Goal: Task Accomplishment & Management: Complete application form

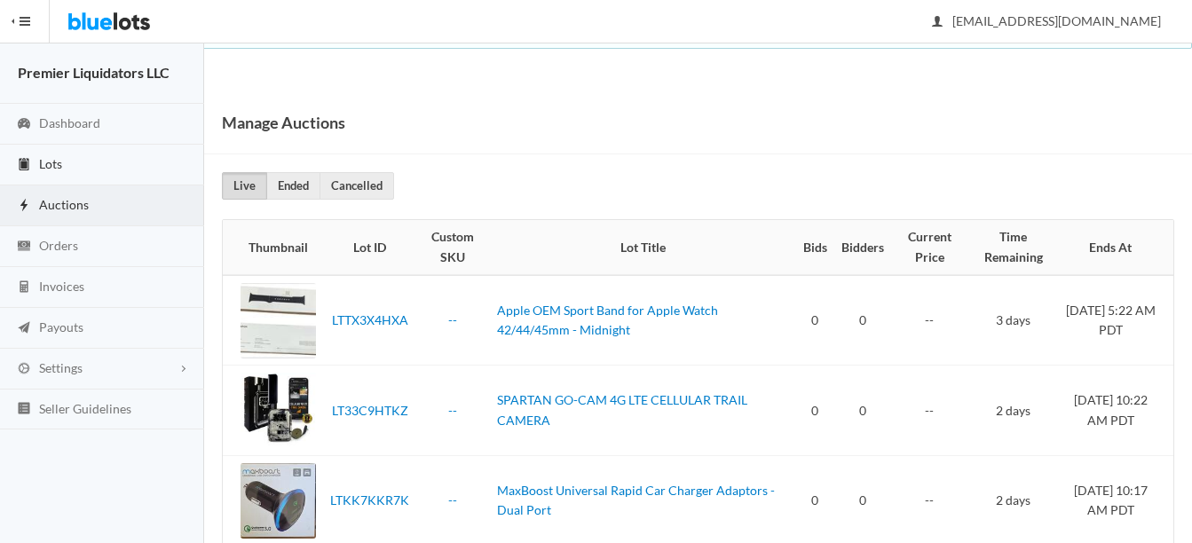
click at [45, 156] on span "Lots" at bounding box center [50, 163] width 23 height 15
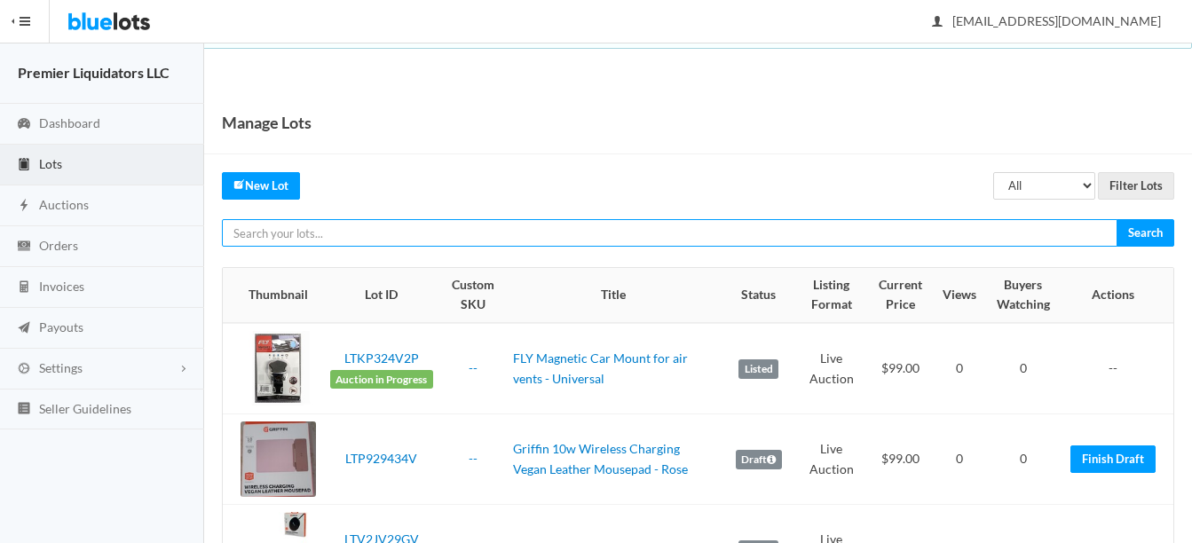
click at [518, 228] on input "text" at bounding box center [670, 233] width 896 height 28
type input "wireless charger"
click at [1117, 219] on input "Search" at bounding box center [1146, 233] width 58 height 28
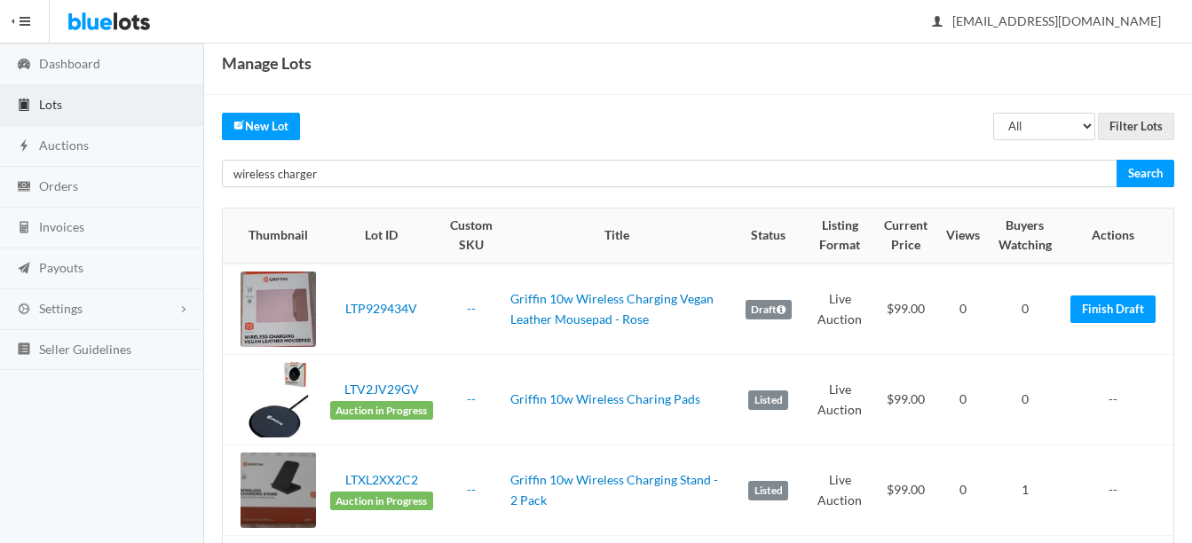
scroll to position [89, 0]
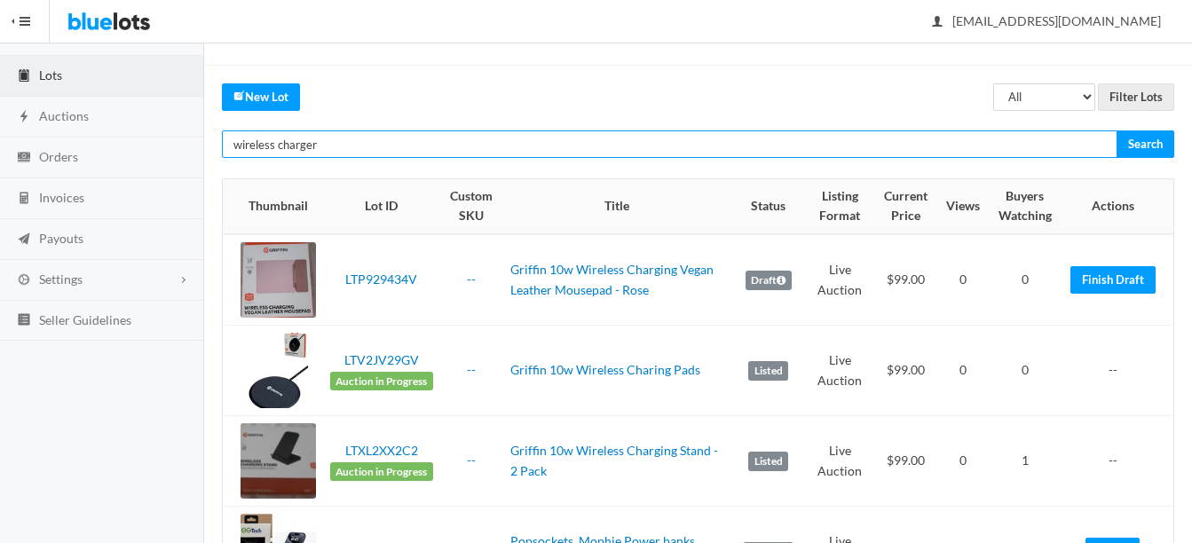
click at [364, 146] on input "wireless charger" at bounding box center [670, 145] width 896 height 28
type input "w"
paste input "Elixage"
type input "Elixage"
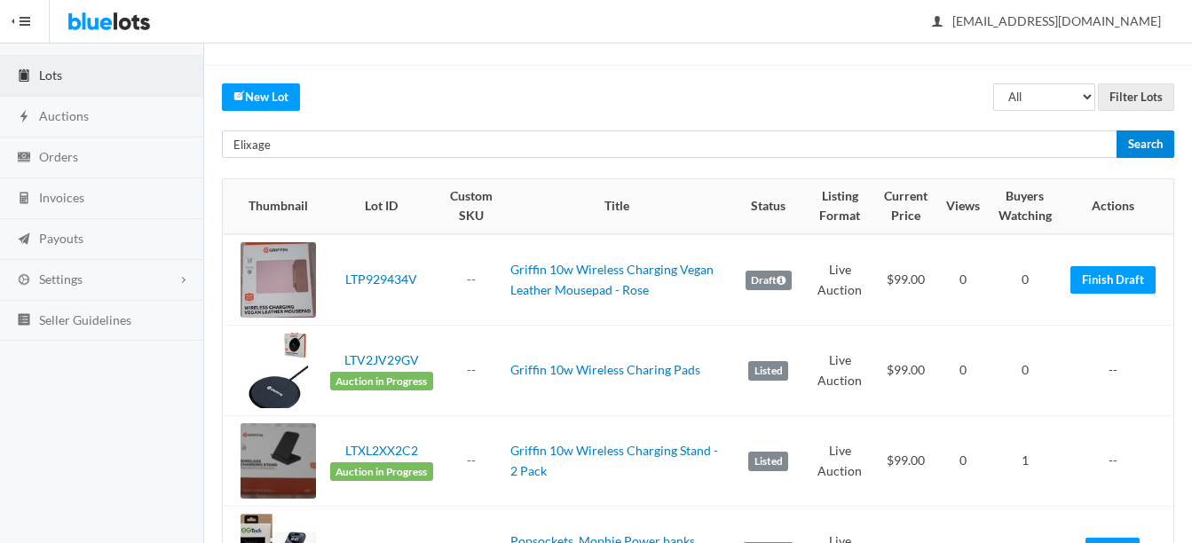
click at [1150, 139] on input "Search" at bounding box center [1146, 145] width 58 height 28
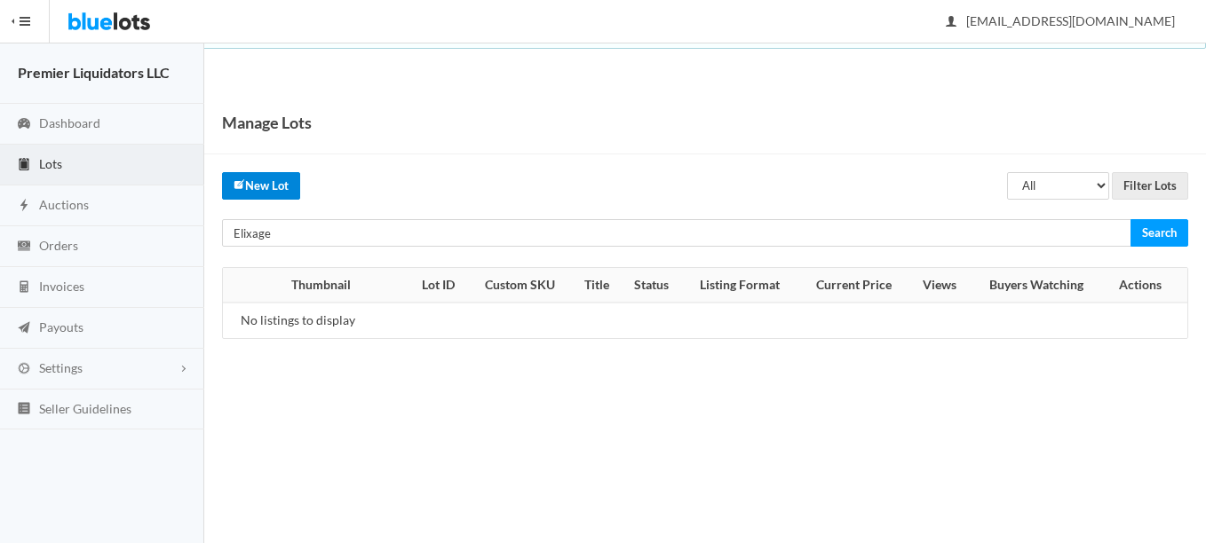
click at [257, 191] on link "New Lot" at bounding box center [261, 186] width 78 height 28
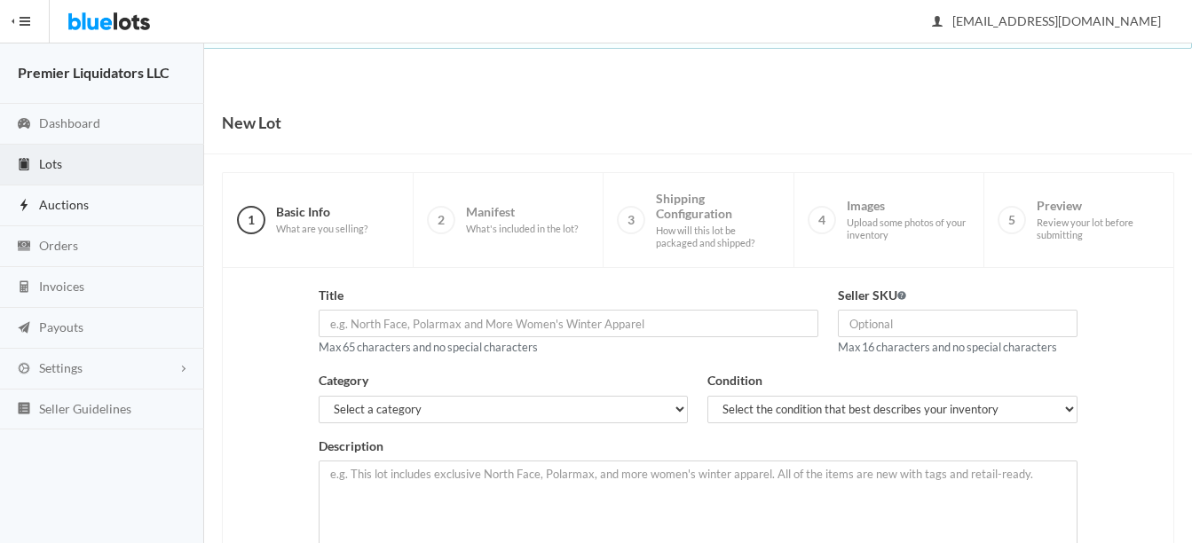
click at [67, 202] on span "Auctions" at bounding box center [64, 204] width 50 height 15
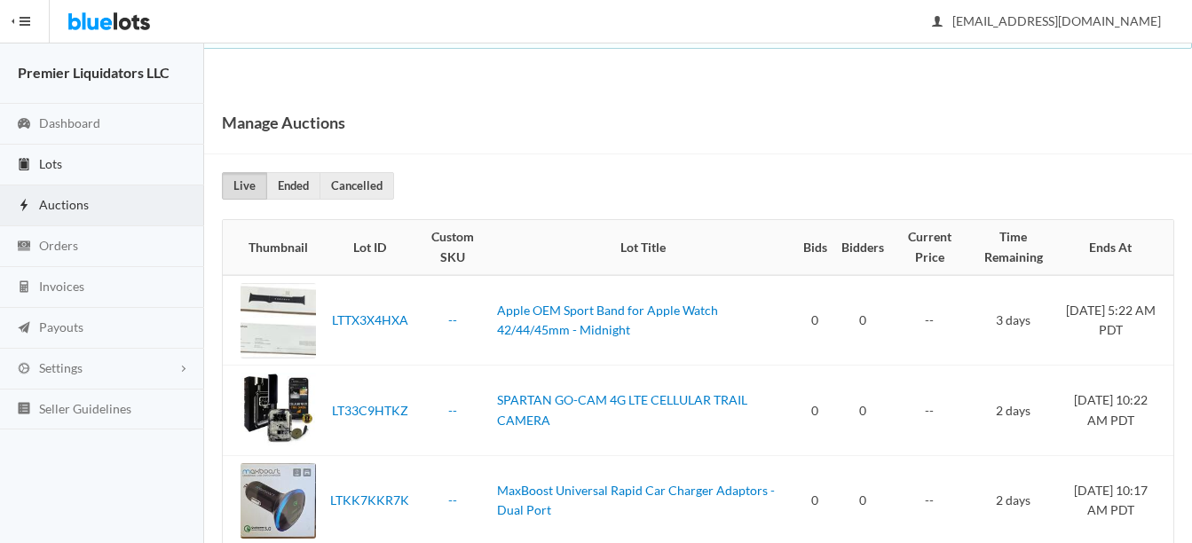
click at [59, 157] on span "Lots" at bounding box center [50, 163] width 23 height 15
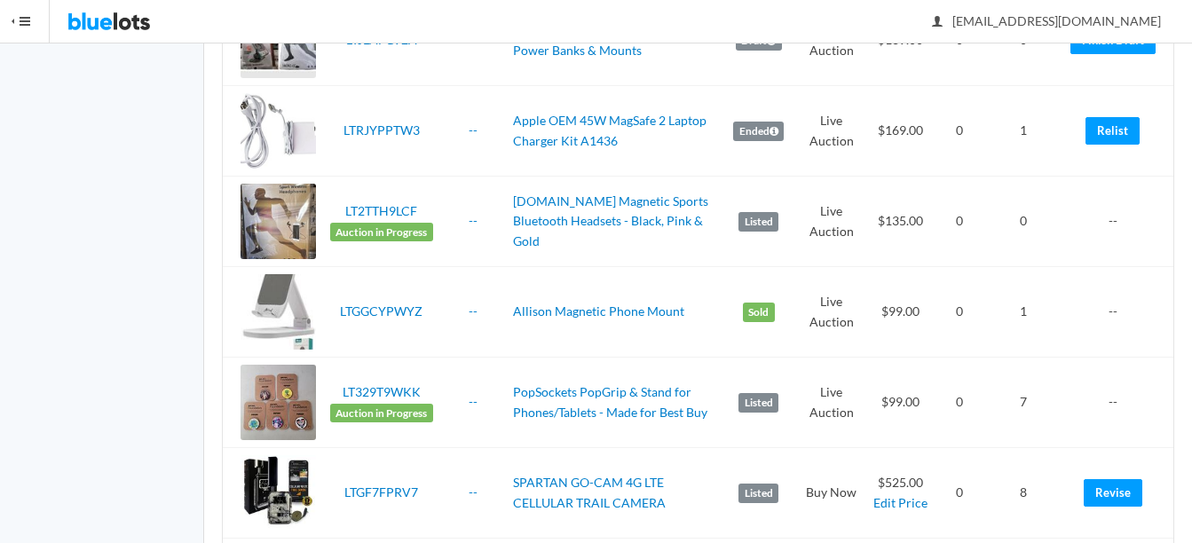
scroll to position [1776, 0]
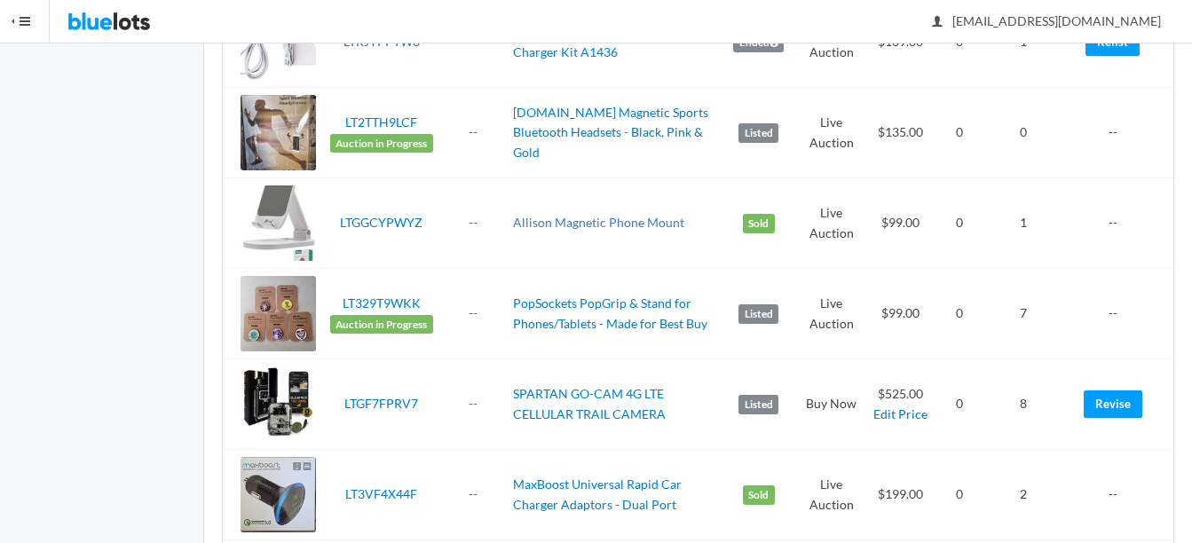
click at [622, 225] on link "Allison Magnetic Phone Mount" at bounding box center [598, 222] width 171 height 15
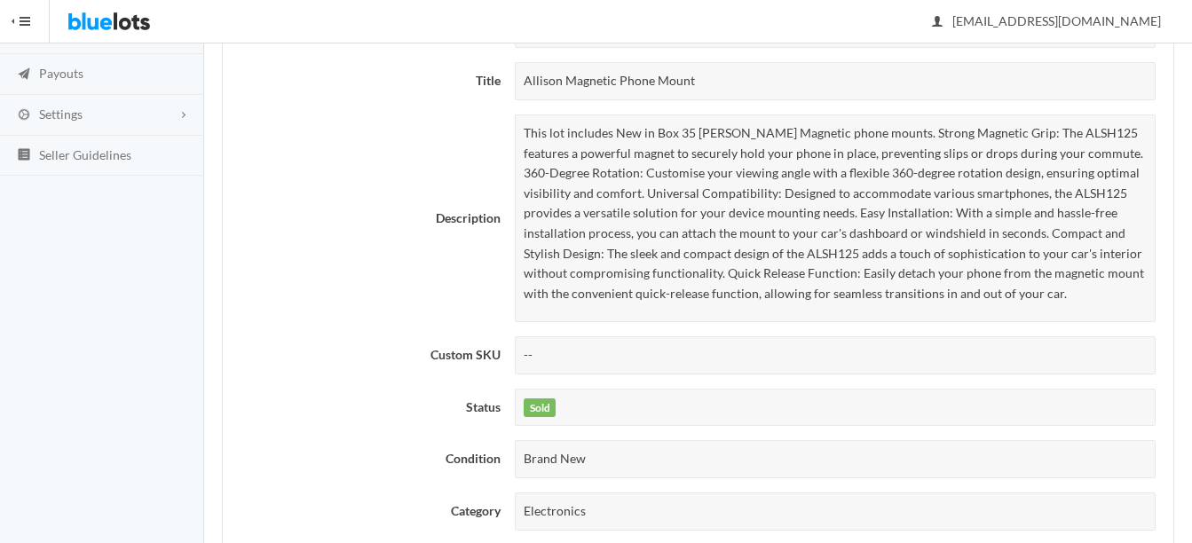
scroll to position [266, 0]
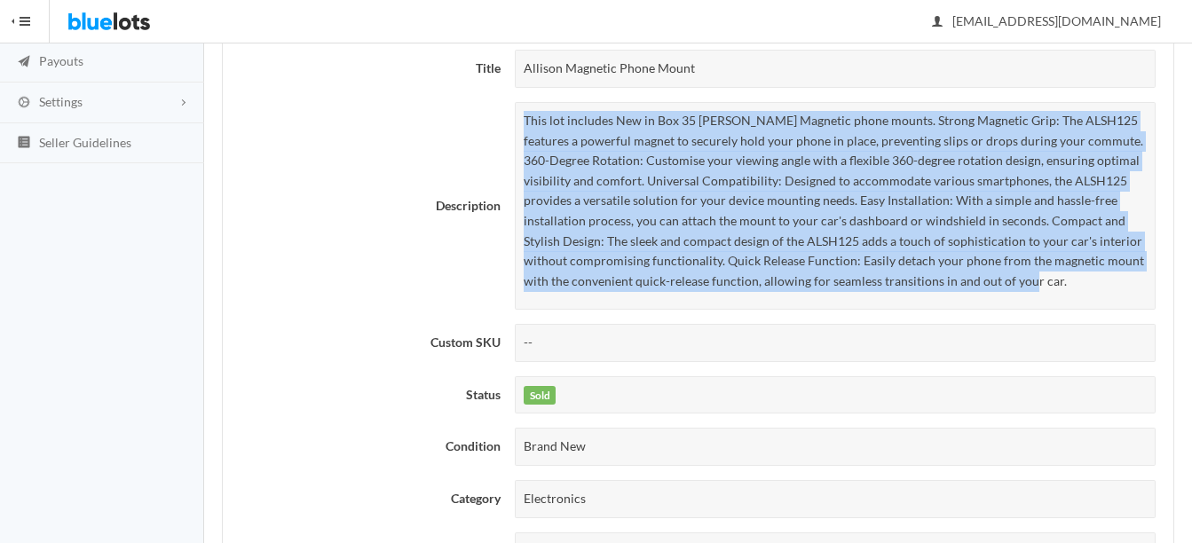
drag, startPoint x: 524, startPoint y: 117, endPoint x: 1038, endPoint y: 291, distance: 542.7
click at [1038, 291] on p "This lot includes New in Box 35 Allison Magnetic phone mounts. Strong Magnetic …" at bounding box center [835, 201] width 623 height 180
drag, startPoint x: 1038, startPoint y: 291, endPoint x: 790, endPoint y: 203, distance: 262.9
copy p "This lot includes New in Box 35 Allison Magnetic phone mounts. Strong Magnetic …"
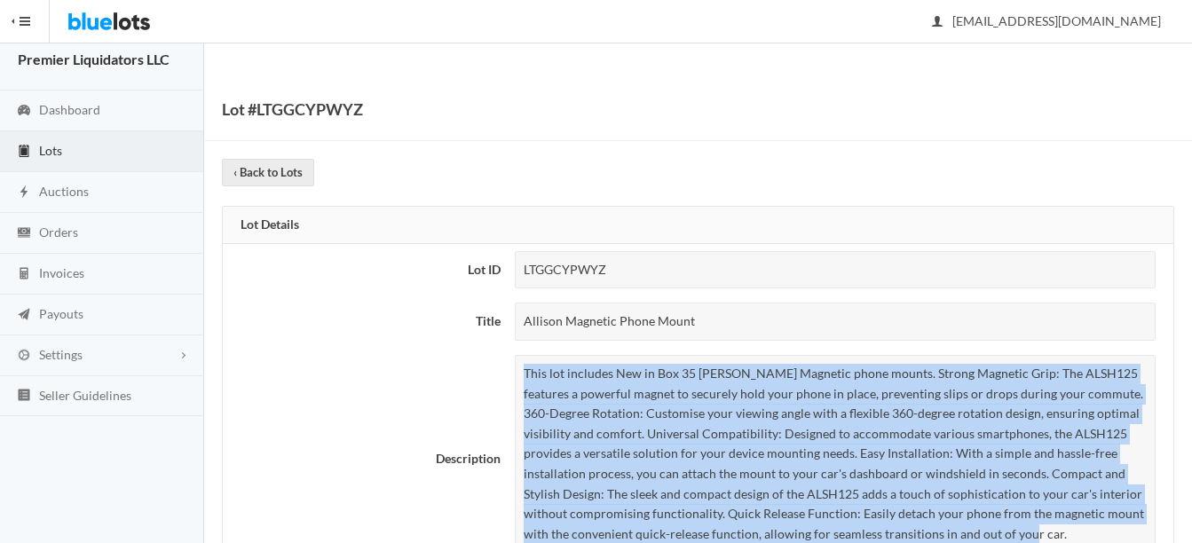
scroll to position [0, 0]
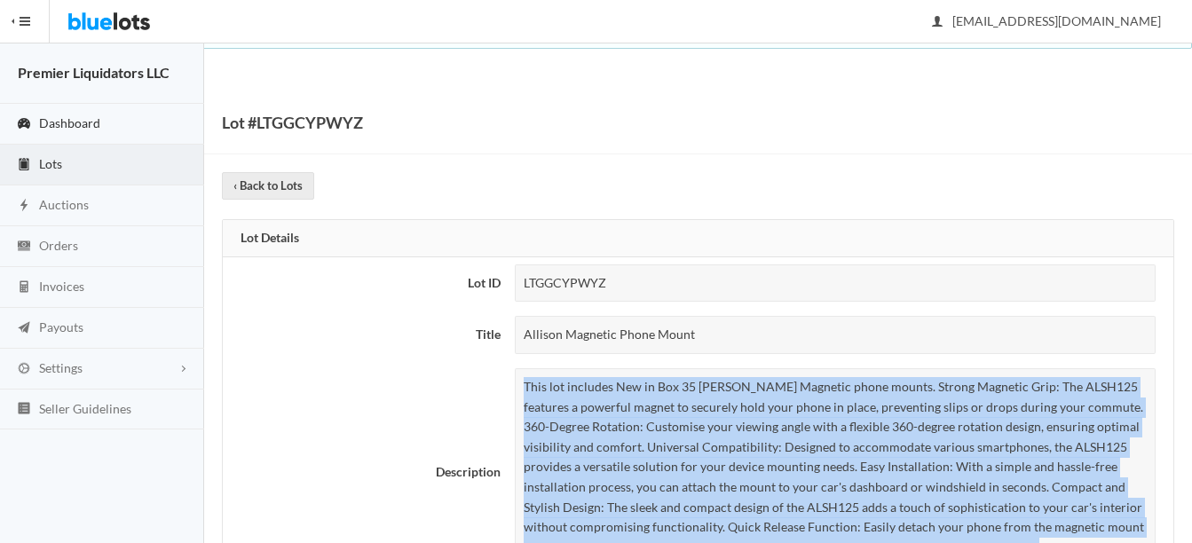
click at [76, 121] on span "Dashboard" at bounding box center [69, 122] width 61 height 15
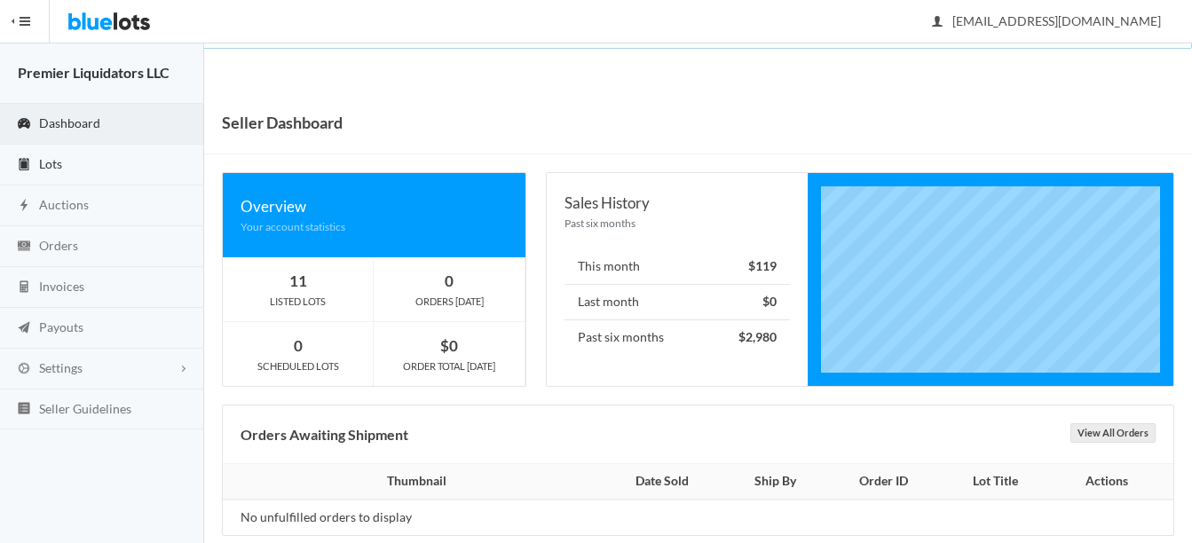
click at [55, 161] on span "Lots" at bounding box center [50, 163] width 23 height 15
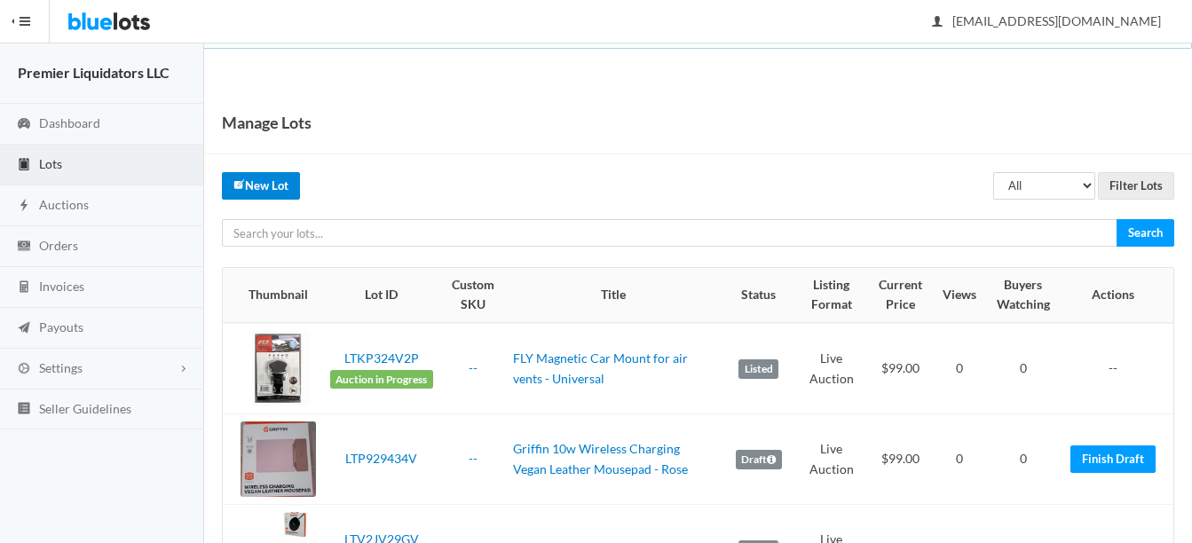
click at [257, 184] on link "New Lot" at bounding box center [261, 186] width 78 height 28
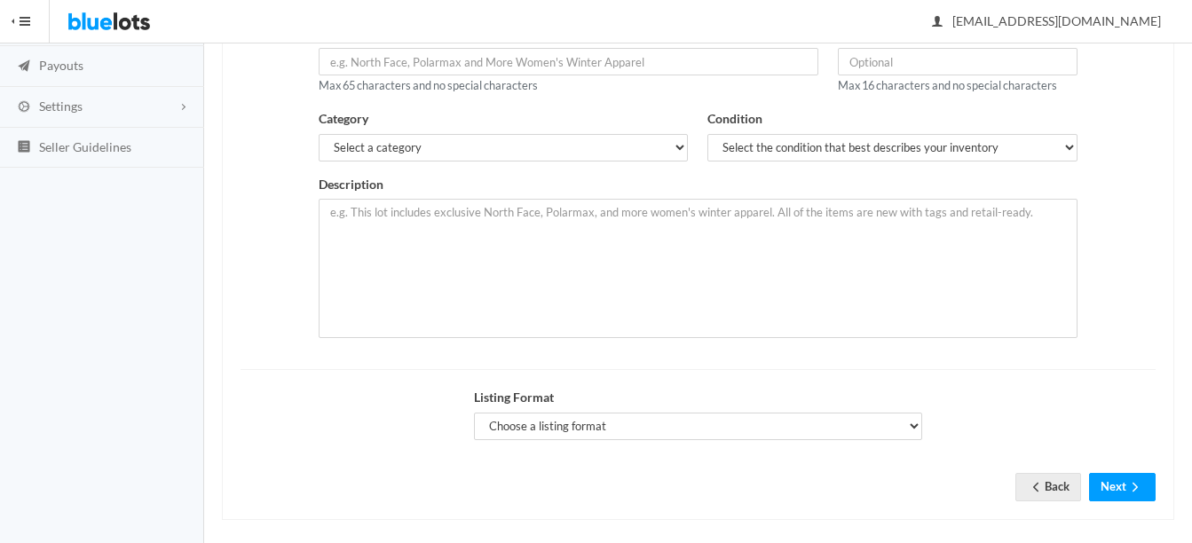
scroll to position [266, 0]
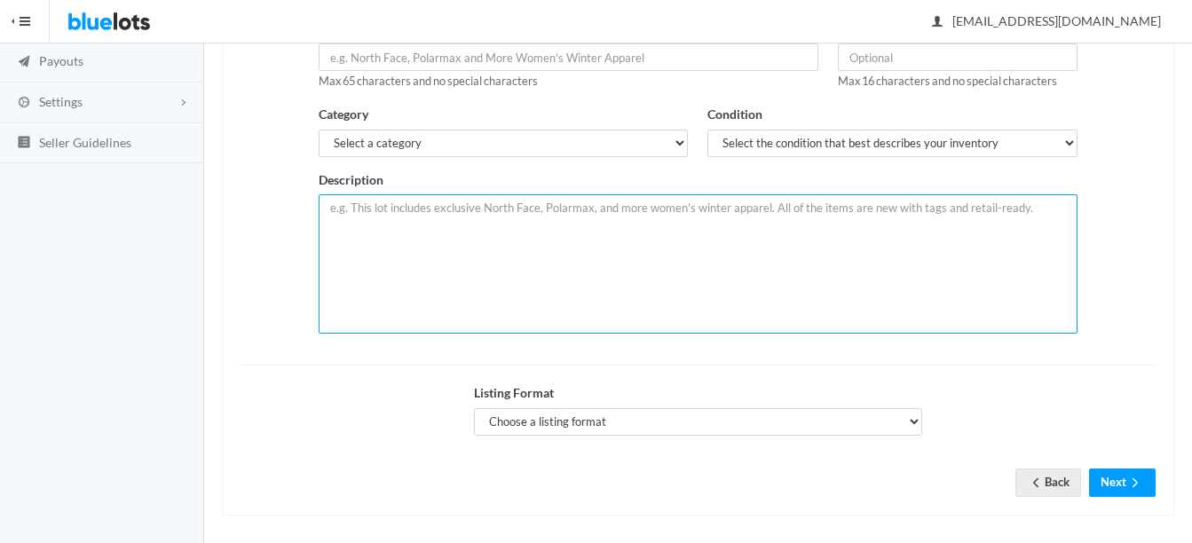
click at [441, 213] on textarea at bounding box center [698, 263] width 759 height 139
paste textarea "This lot includes New in Box 35 [PERSON_NAME] Magnetic phone mounts. Strong Mag…"
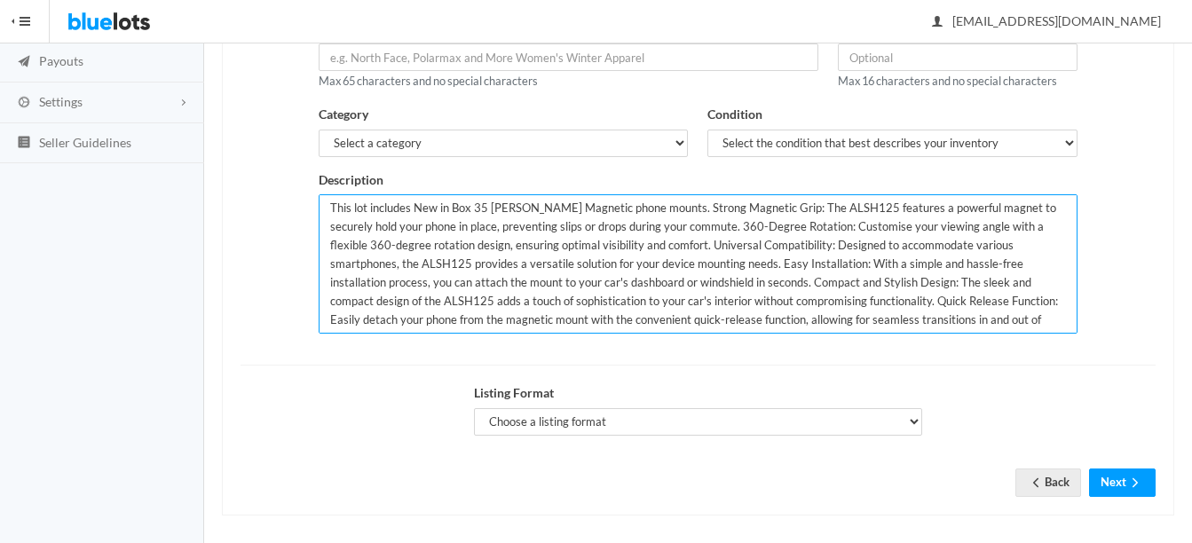
type textarea "This lot includes New in Box 35 [PERSON_NAME] Magnetic phone mounts. Strong Mag…"
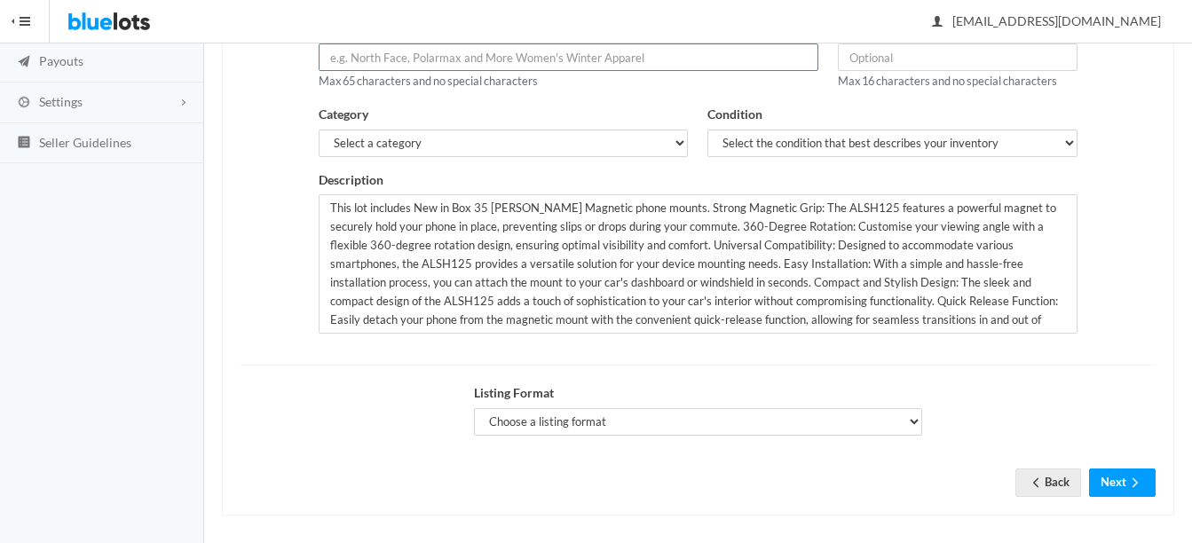
click at [476, 60] on input "text" at bounding box center [569, 58] width 500 height 28
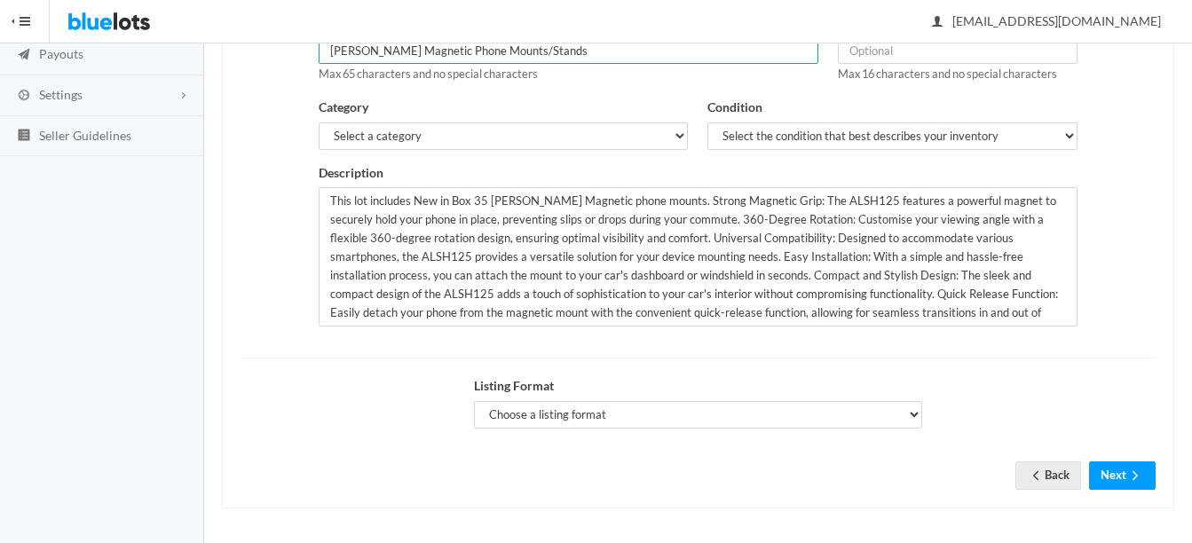
scroll to position [275, 0]
type input "[PERSON_NAME] Magnetic Phone Mounts/Stands"
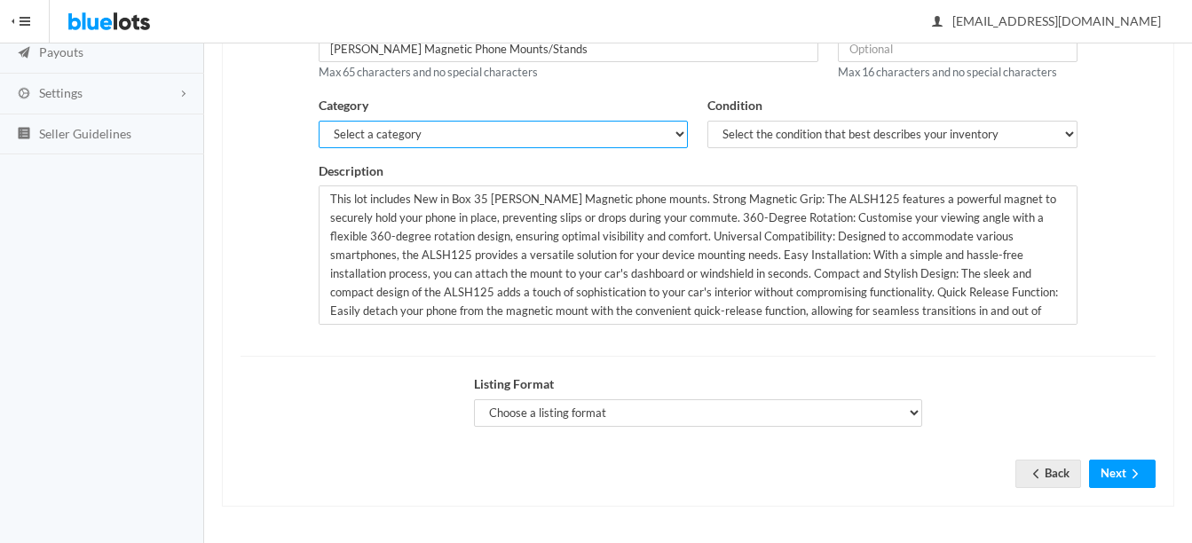
click at [445, 127] on select "Select a category Electronics Clothing, Shoes & Accessories Appliances Home & G…" at bounding box center [504, 135] width 370 height 28
select select "1"
click at [319, 121] on select "Select a category Electronics Clothing, Shoes & Accessories Appliances Home & G…" at bounding box center [504, 135] width 370 height 28
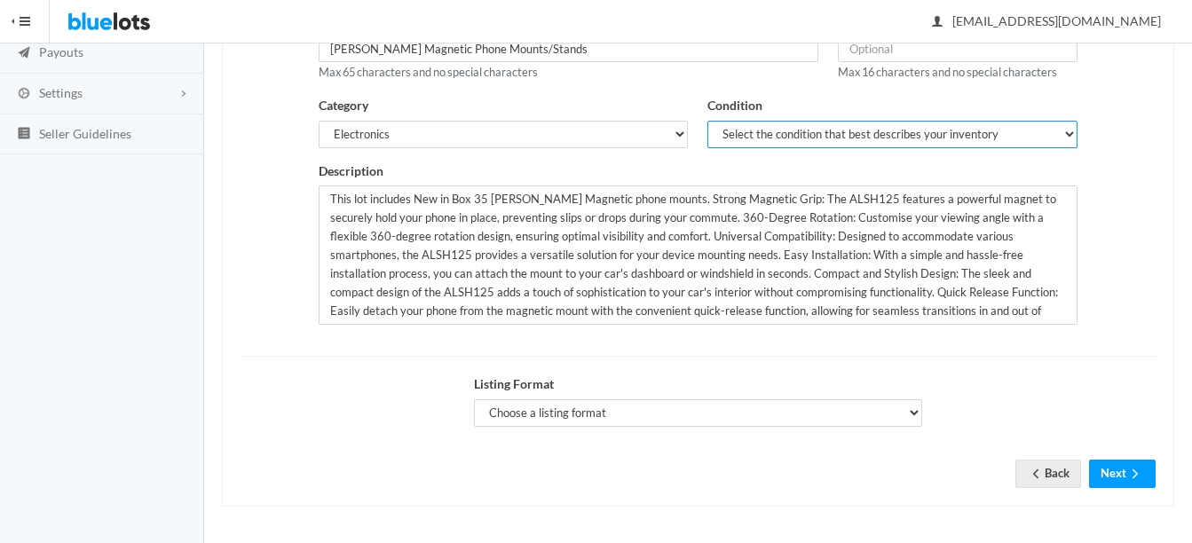
click at [735, 136] on select "Select the condition that best describes your inventory Brand New Shelf Pulls C…" at bounding box center [893, 135] width 370 height 28
select select "1"
click at [708, 121] on select "Select the condition that best describes your inventory Brand New Shelf Pulls C…" at bounding box center [893, 135] width 370 height 28
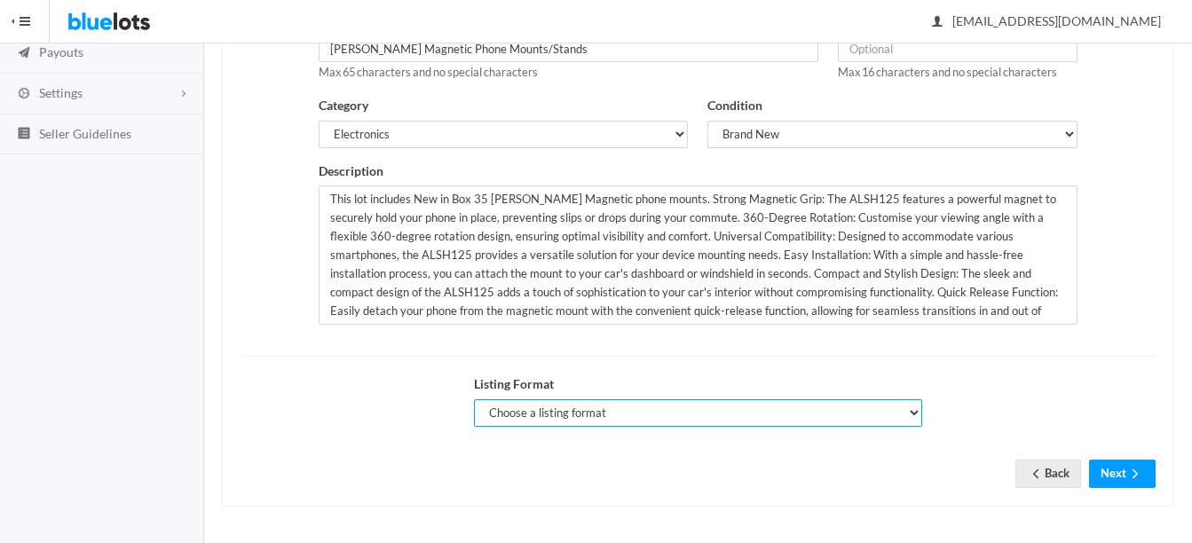
click at [602, 408] on select "Choose a listing format Auction Buy Now" at bounding box center [698, 414] width 448 height 28
select select "true"
click at [474, 400] on select "Choose a listing format Auction Buy Now" at bounding box center [698, 414] width 448 height 28
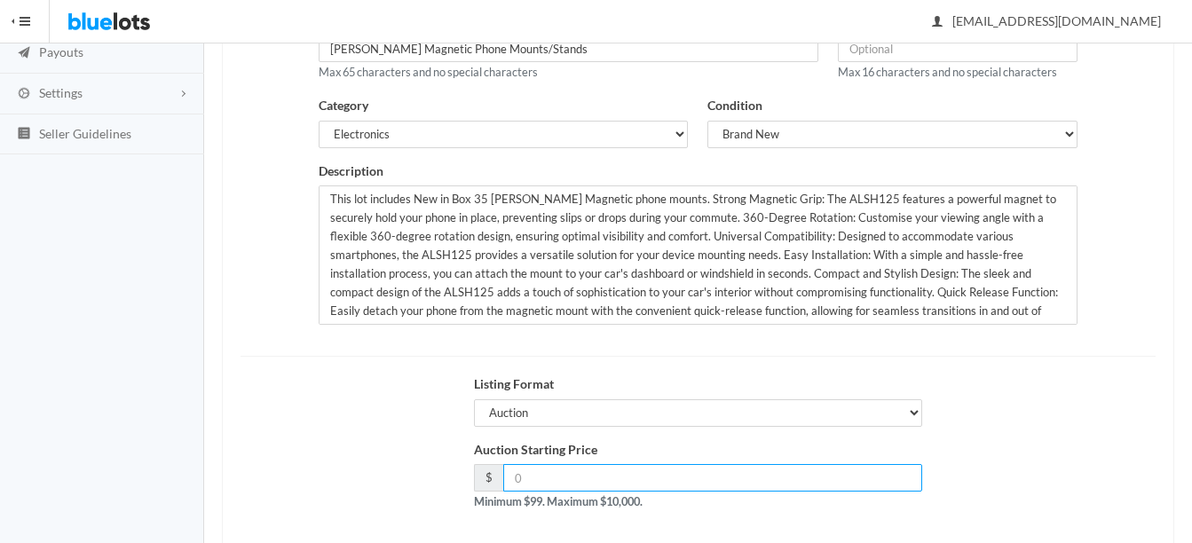
click at [618, 471] on input "number" at bounding box center [712, 478] width 419 height 28
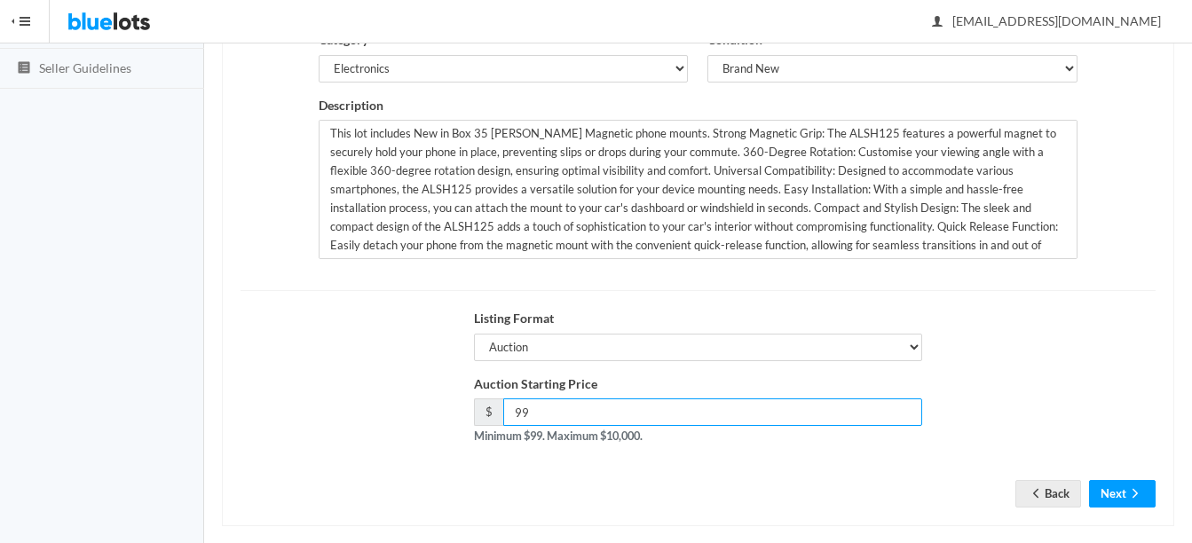
scroll to position [360, 0]
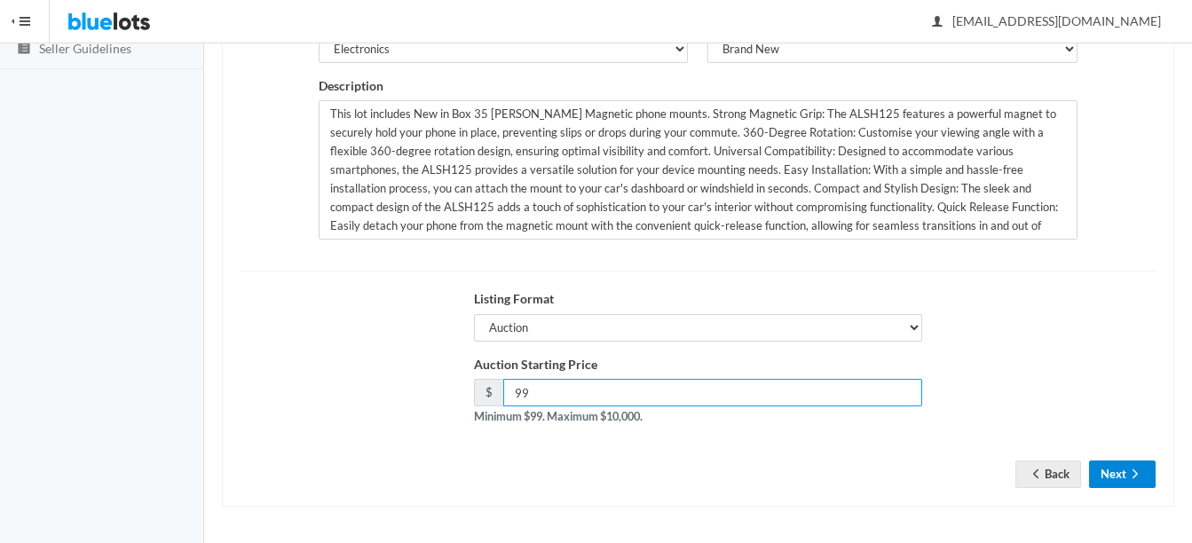
type input "99"
click at [1133, 469] on icon "arrow forward" at bounding box center [1136, 474] width 18 height 14
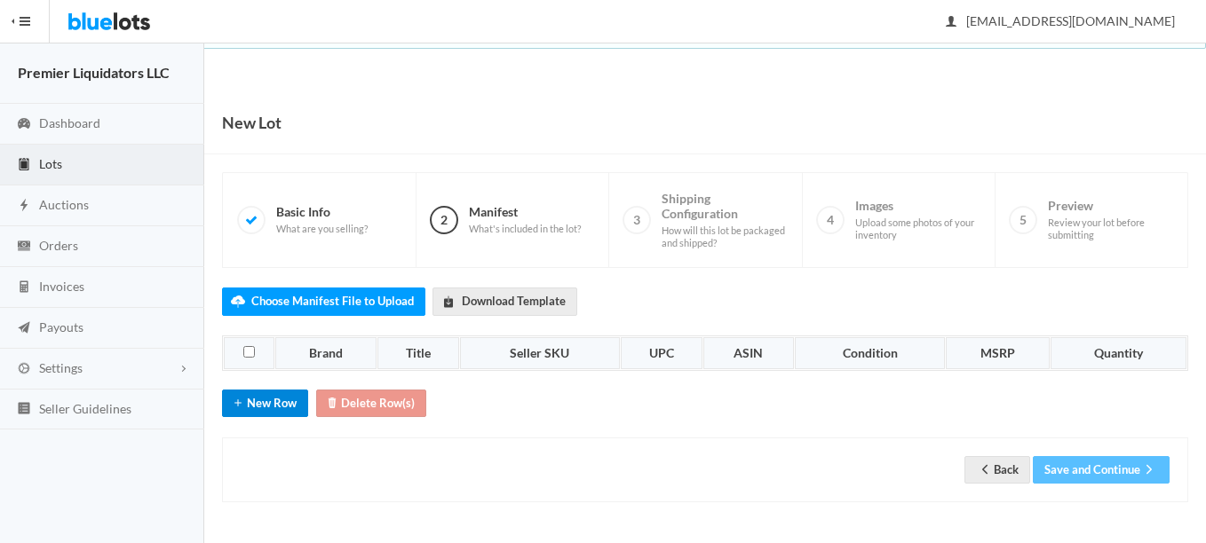
click at [274, 405] on button "New Row" at bounding box center [265, 404] width 86 height 28
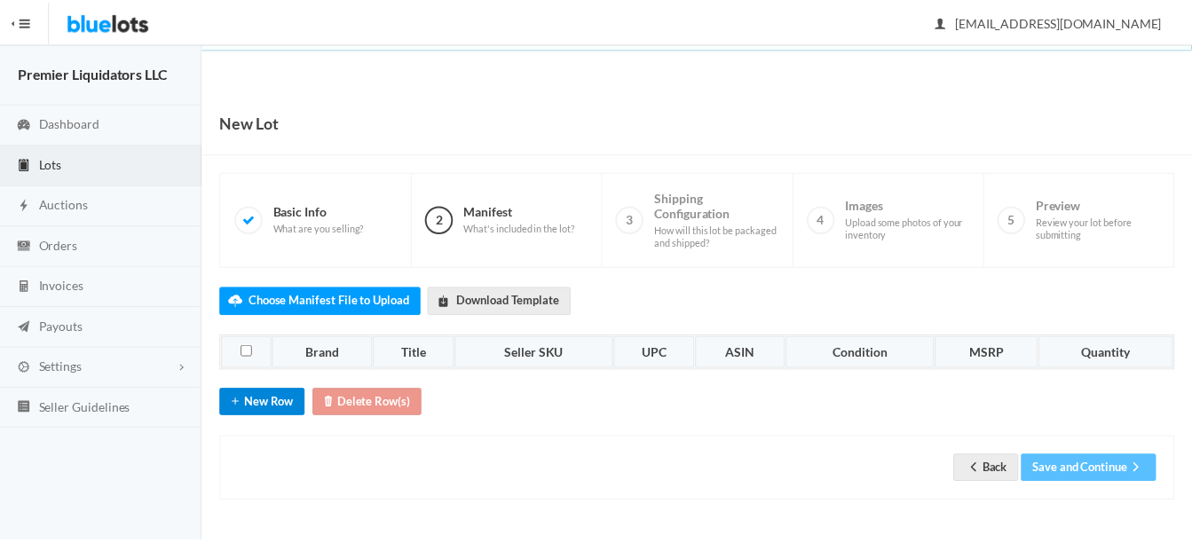
scroll to position [28, 0]
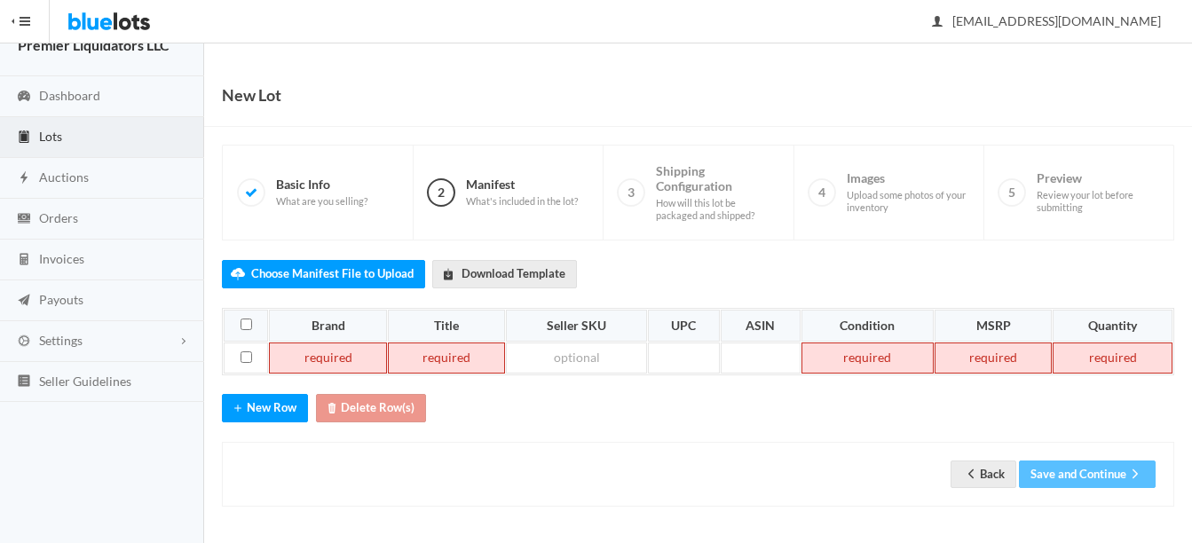
click at [313, 360] on td at bounding box center [328, 359] width 118 height 32
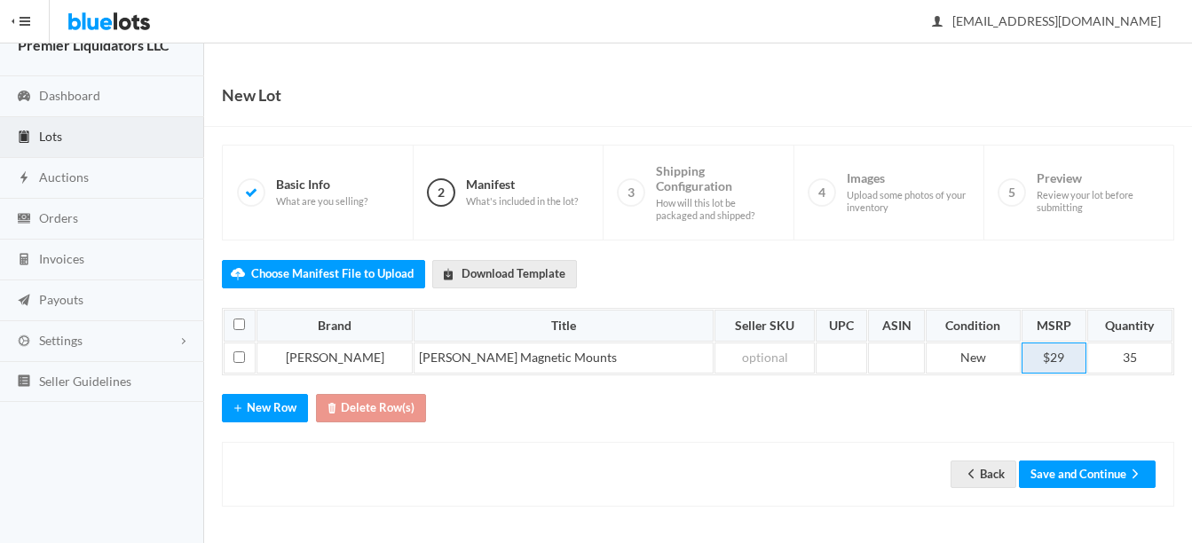
click at [1044, 364] on td "$29" at bounding box center [1054, 359] width 65 height 32
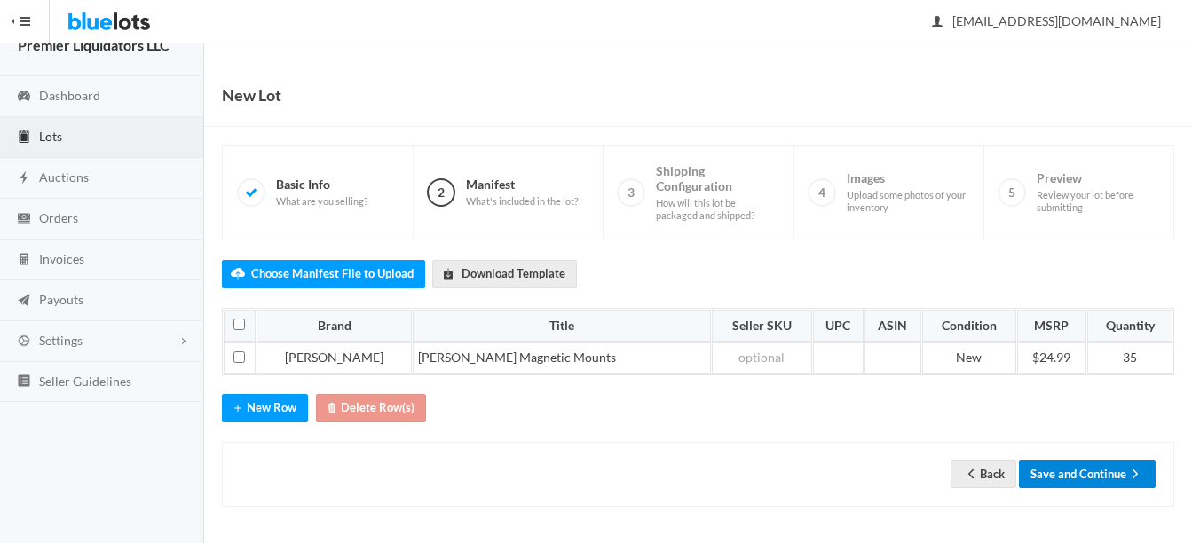
click at [1066, 475] on button "Save and Continue" at bounding box center [1087, 475] width 137 height 28
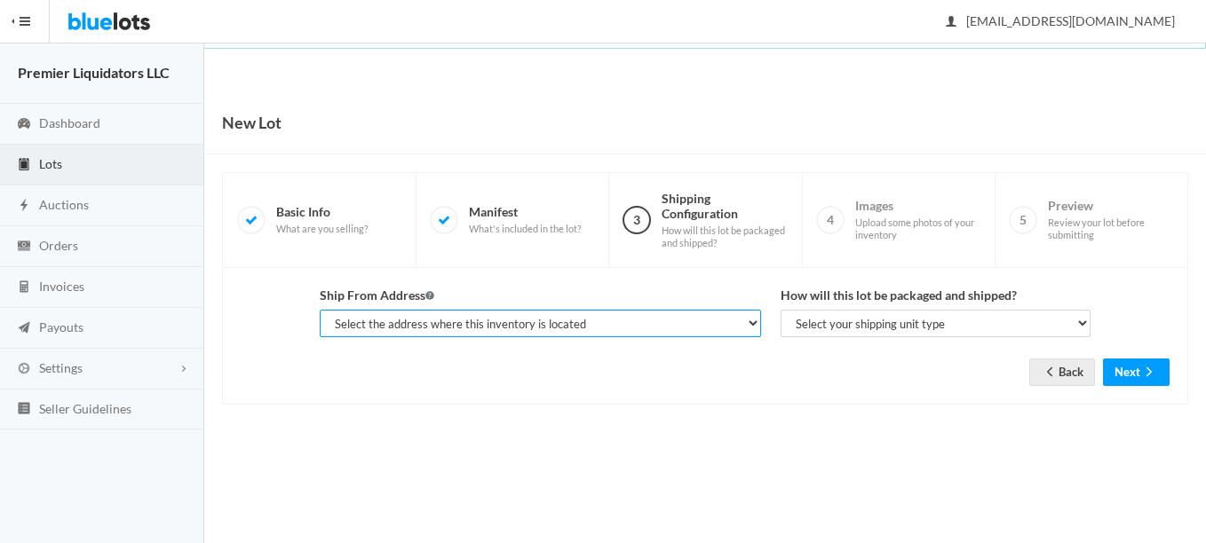
click at [634, 328] on select "Select the address where this inventory is located Premier Liquidatores, 398 E …" at bounding box center [540, 324] width 441 height 28
select select "25095"
click at [320, 310] on select "Select the address where this inventory is located Premier Liquidatores, 398 E …" at bounding box center [540, 324] width 441 height 28
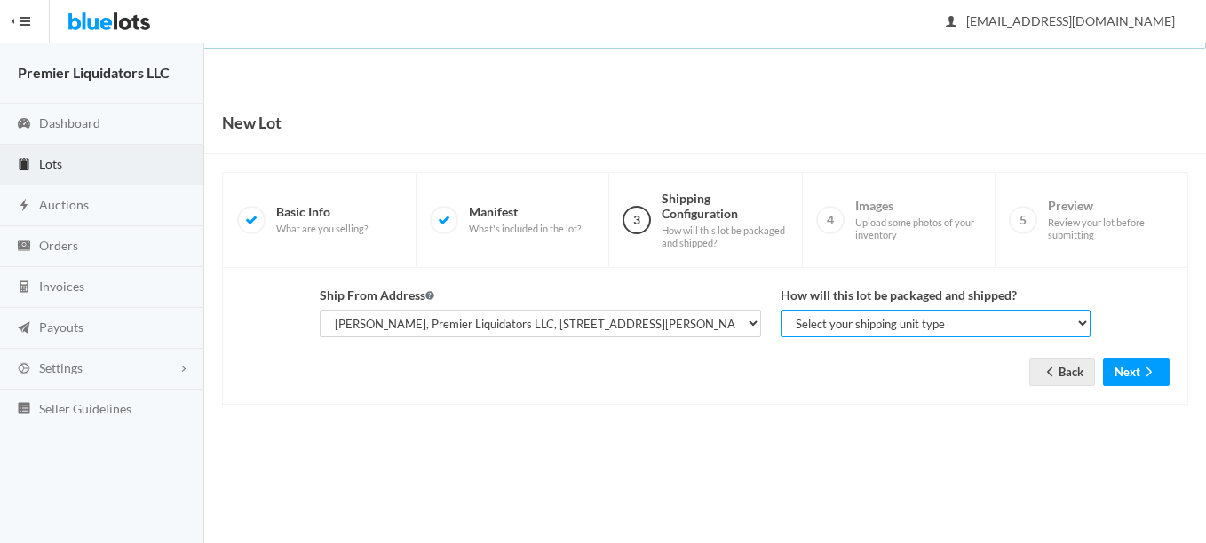
click at [841, 331] on select "Select your shipping unit type Parcel Pallet Truckload" at bounding box center [935, 324] width 310 height 28
select select "parcel"
click at [780, 310] on select "Select your shipping unit type Parcel Pallet Truckload" at bounding box center [935, 324] width 310 height 28
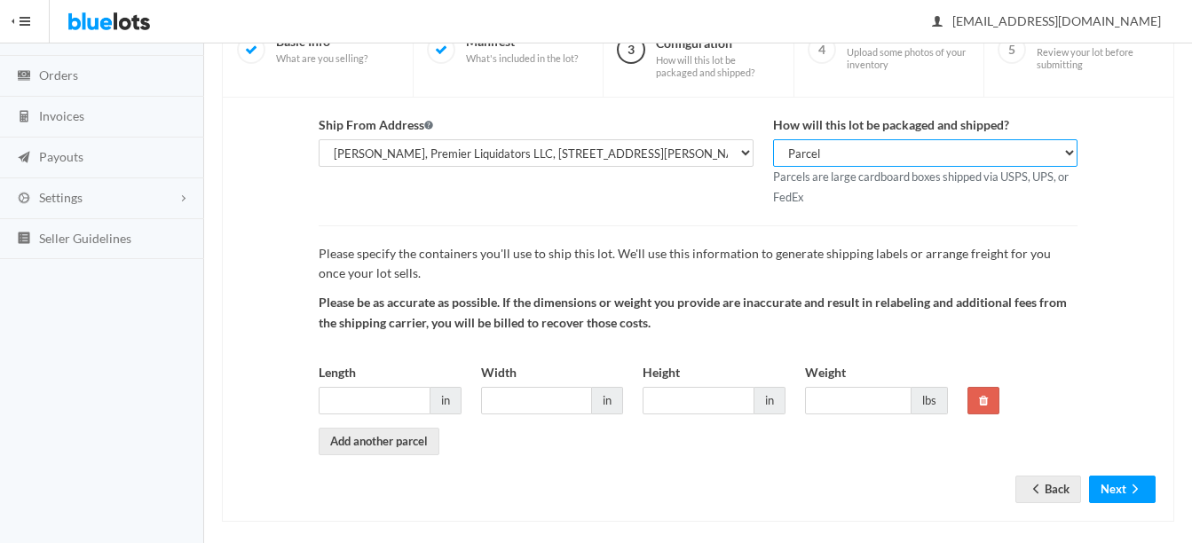
scroll to position [178, 0]
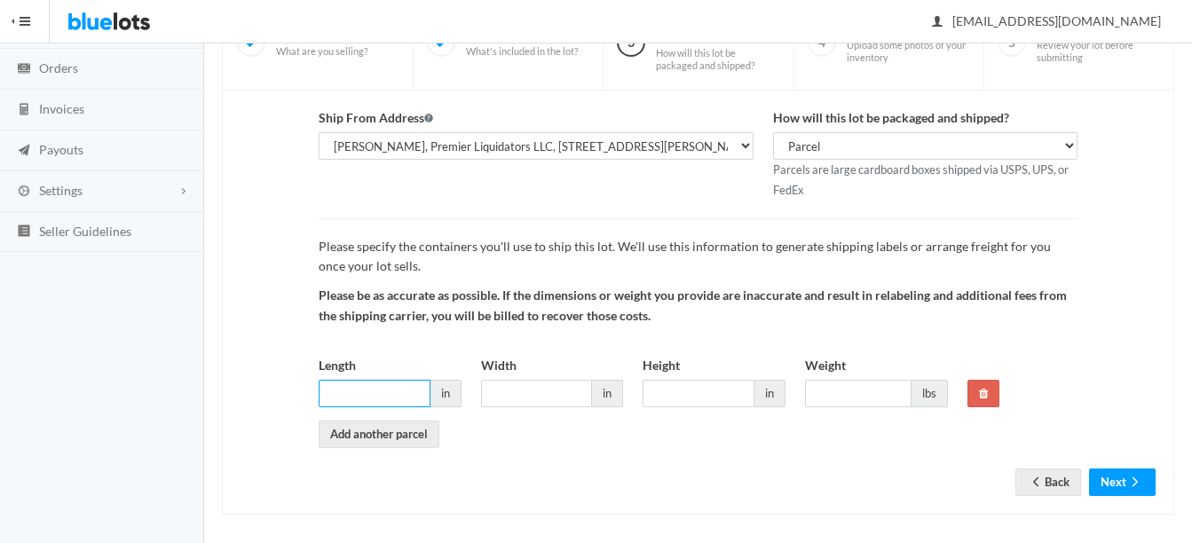
click at [375, 399] on input "Length" at bounding box center [375, 394] width 112 height 28
type input "14"
type input "13"
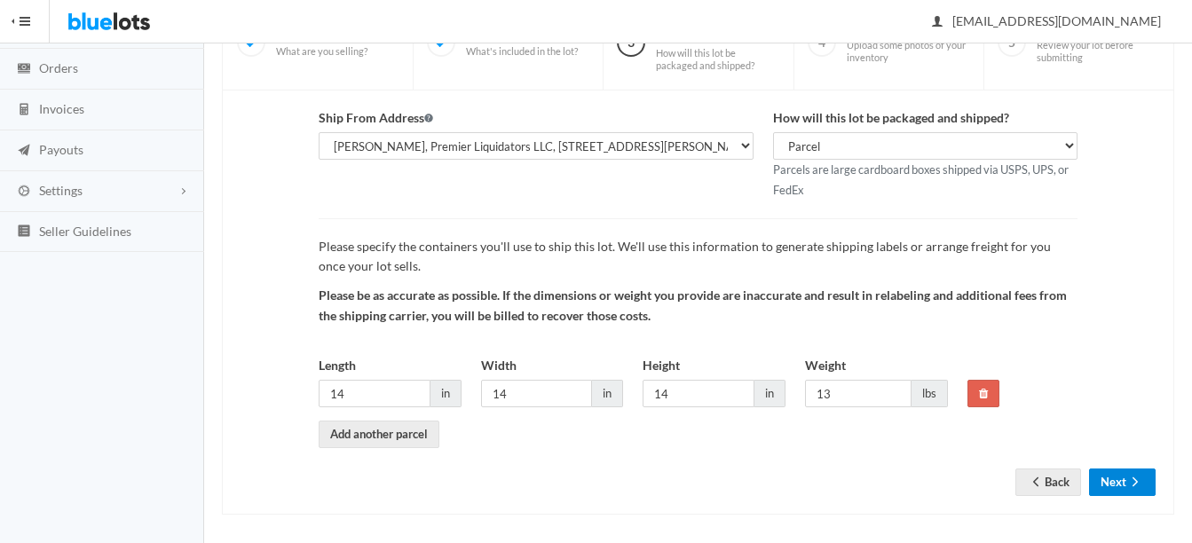
click at [1104, 481] on button "Next" at bounding box center [1122, 483] width 67 height 28
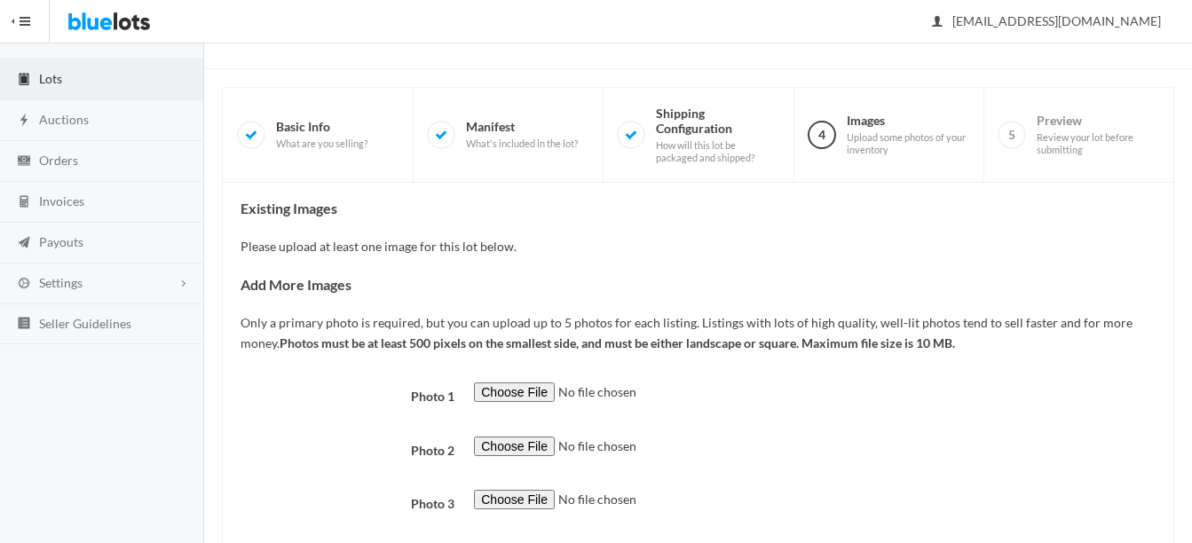
scroll to position [266, 0]
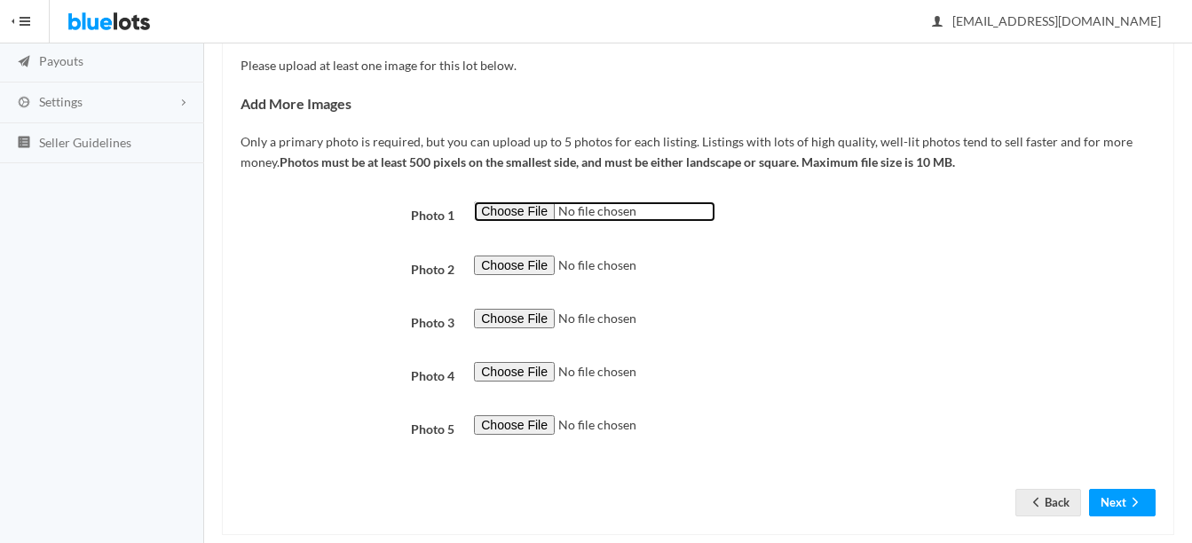
click at [505, 214] on input "file" at bounding box center [595, 212] width 242 height 20
type input "C:\fakepath\thumbnail - 2025-08-26T104752.001.jpg"
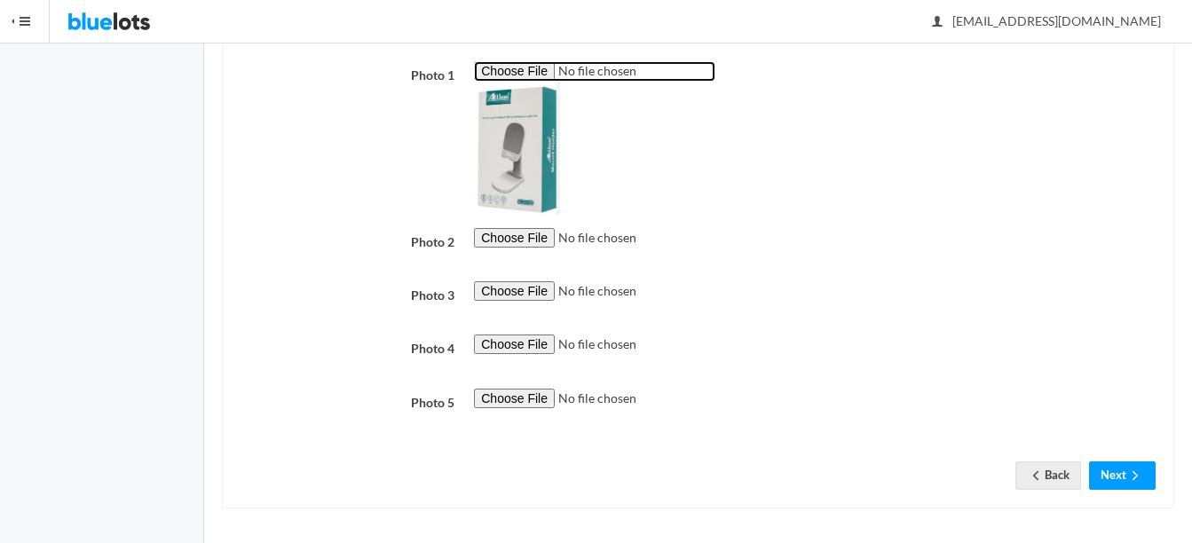
scroll to position [408, 0]
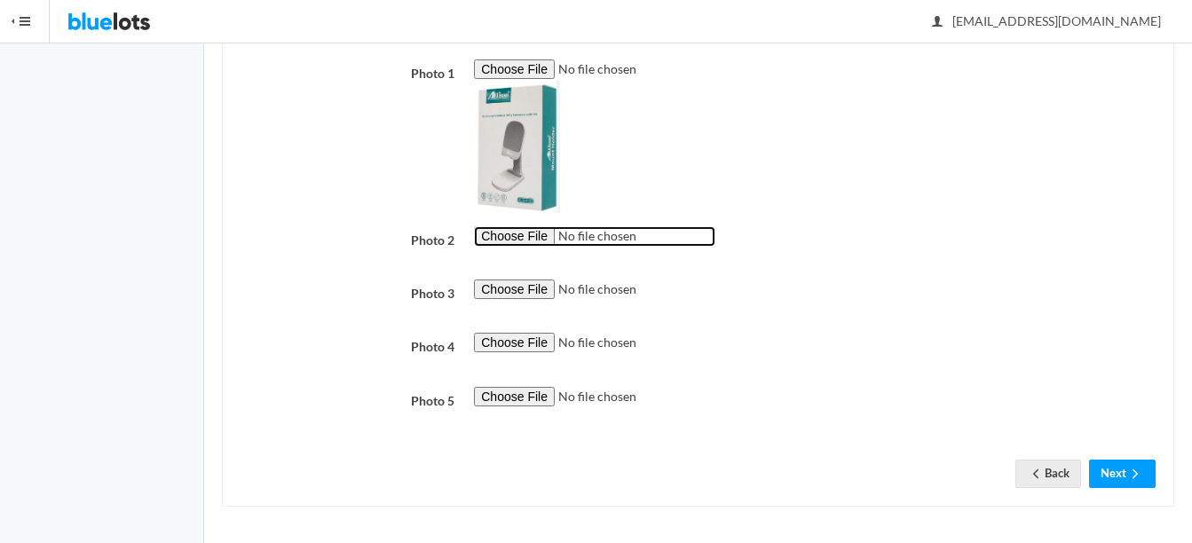
click at [483, 234] on input "file" at bounding box center [595, 236] width 242 height 20
type input "C:\fakepath\med_med_Allison-Phone-Mount-ALSH125-3.jpg"
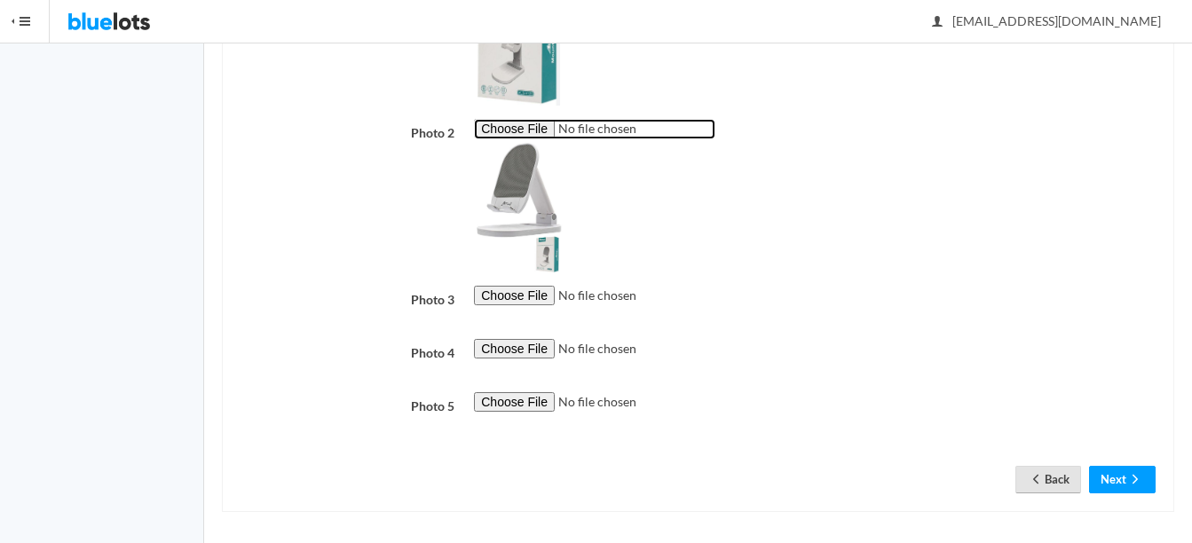
scroll to position [521, 0]
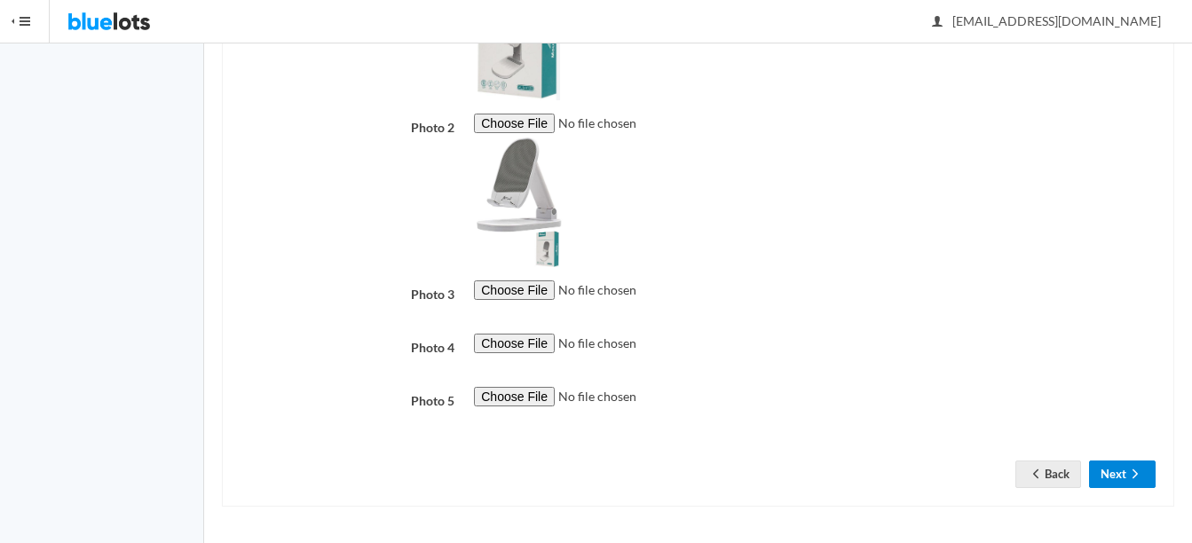
click at [1139, 476] on icon "arrow forward" at bounding box center [1136, 474] width 18 height 14
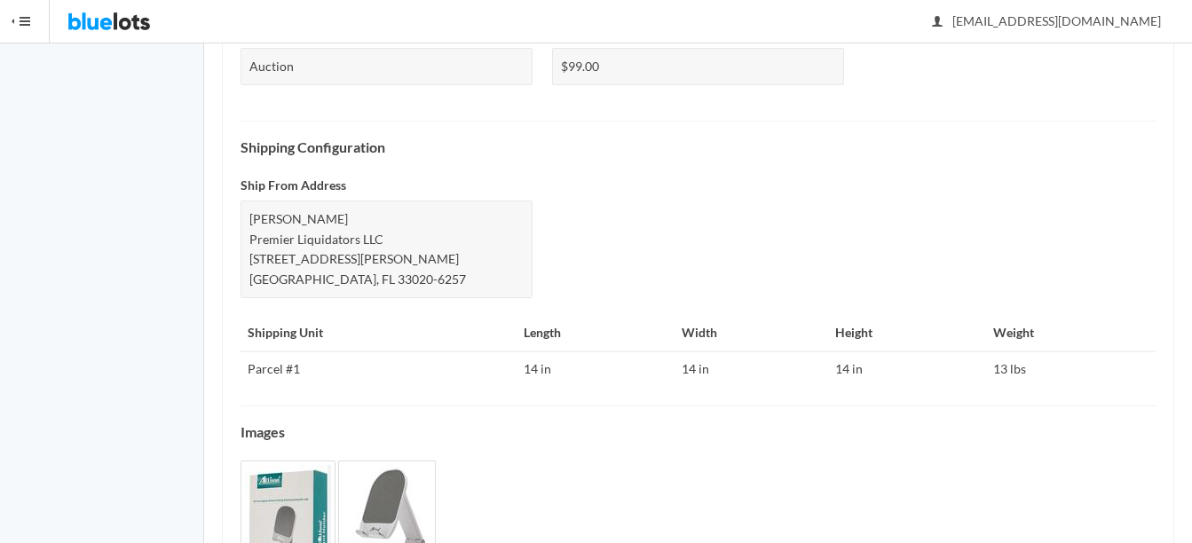
scroll to position [883, 0]
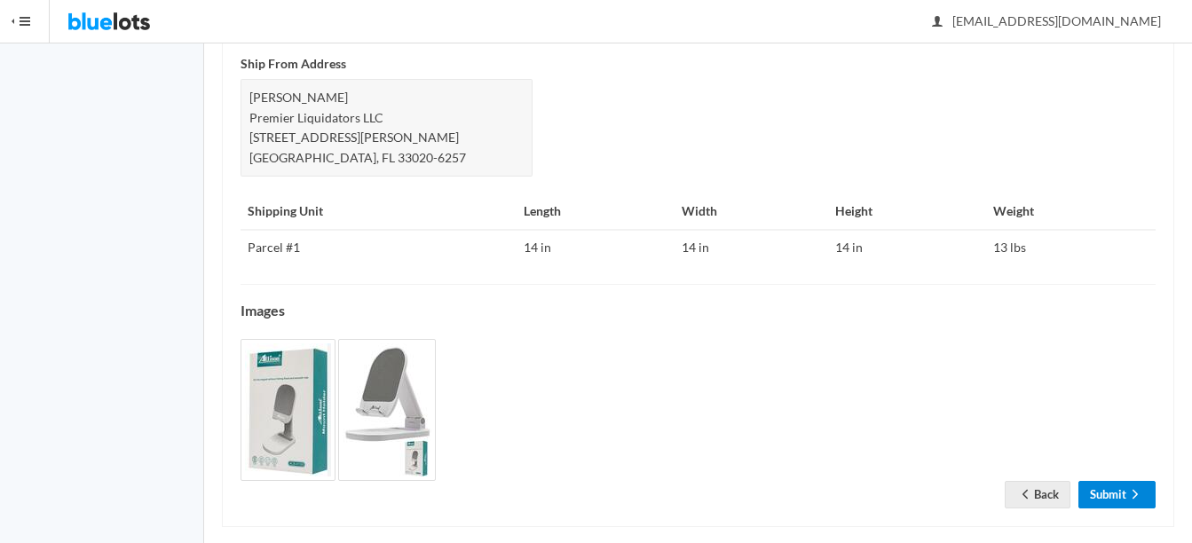
click at [1127, 487] on icon "arrow forward" at bounding box center [1136, 494] width 18 height 14
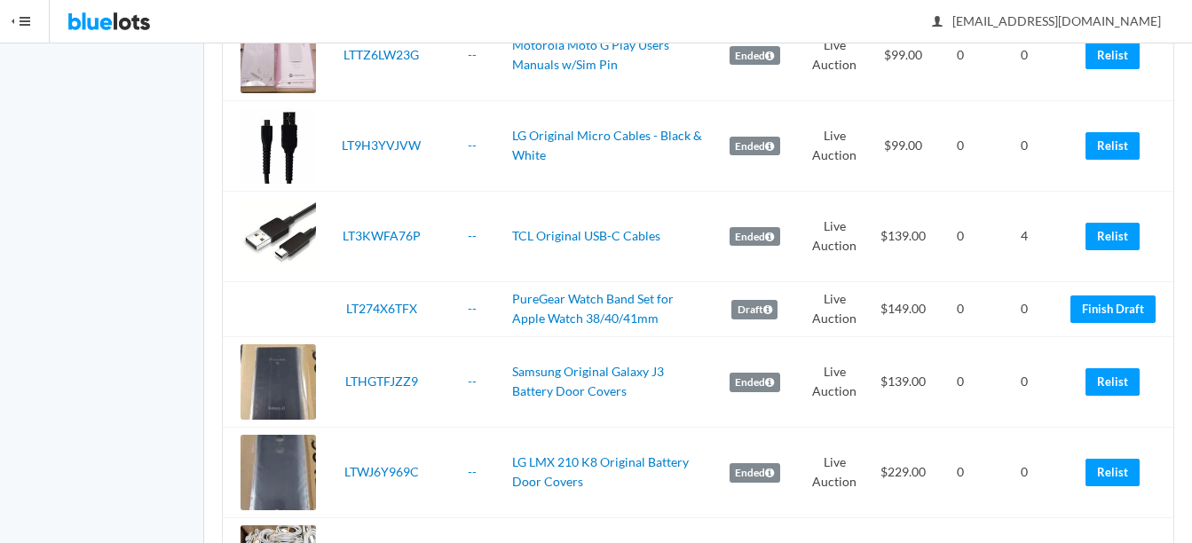
scroll to position [3108, 0]
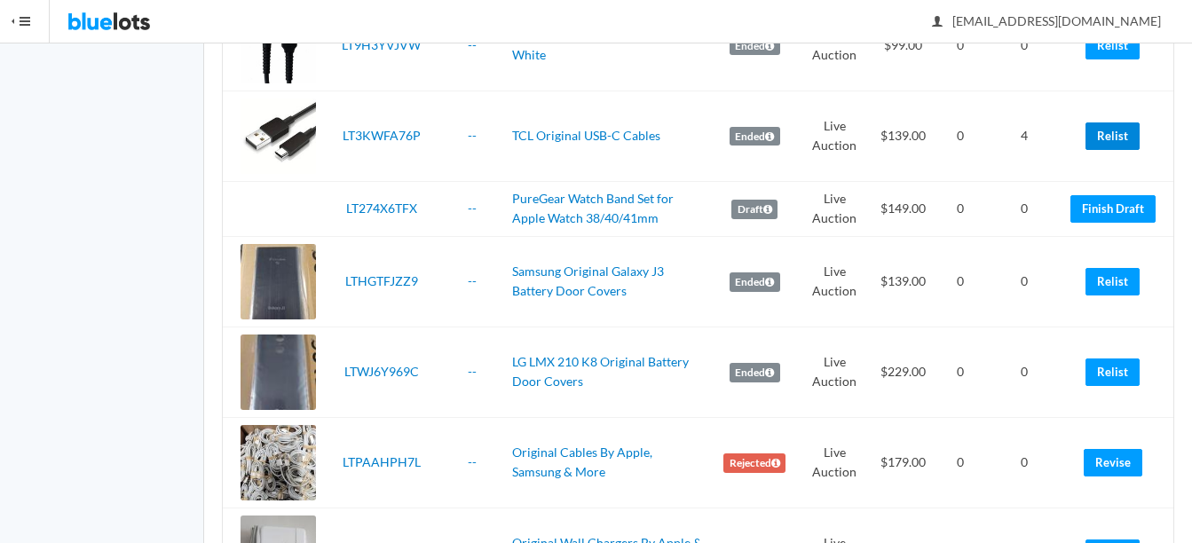
click at [1131, 131] on link "Relist" at bounding box center [1113, 137] width 54 height 28
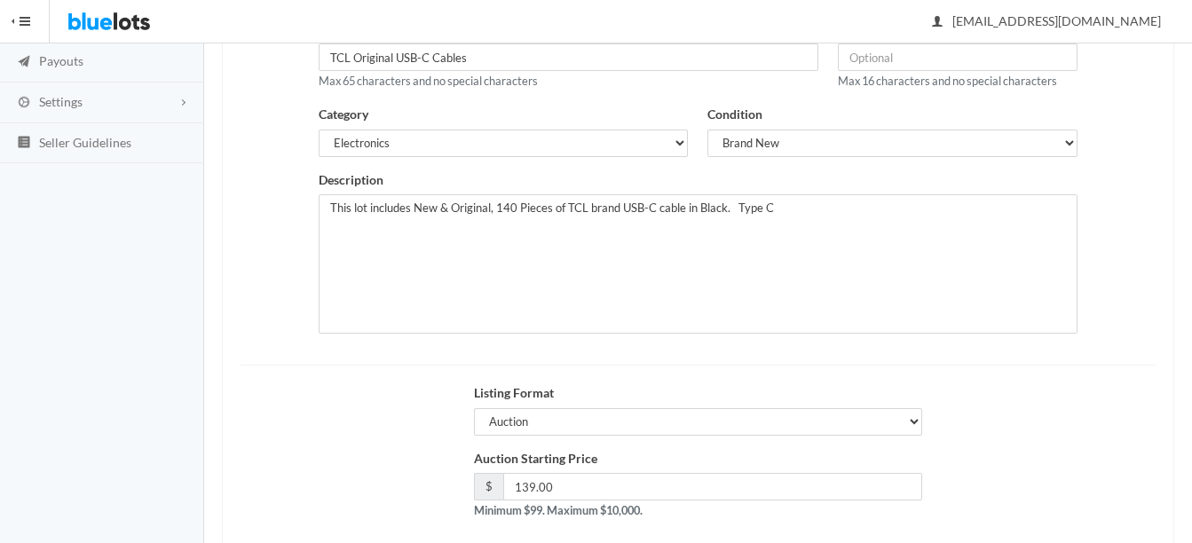
scroll to position [360, 0]
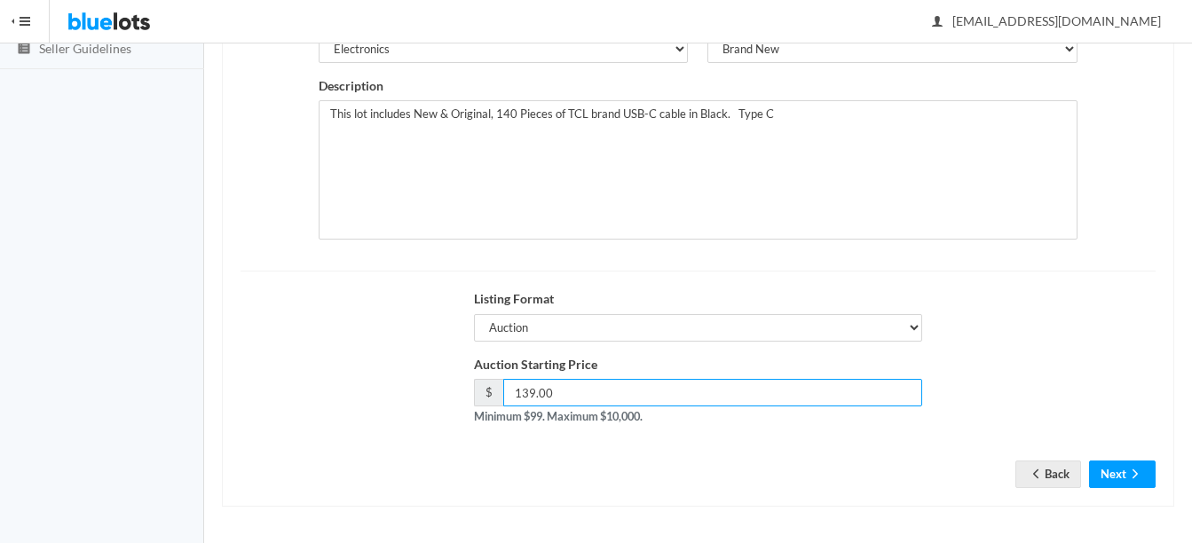
click at [784, 393] on input "139.00" at bounding box center [712, 393] width 419 height 28
type input "129"
click at [1152, 475] on button "Next" at bounding box center [1122, 475] width 67 height 28
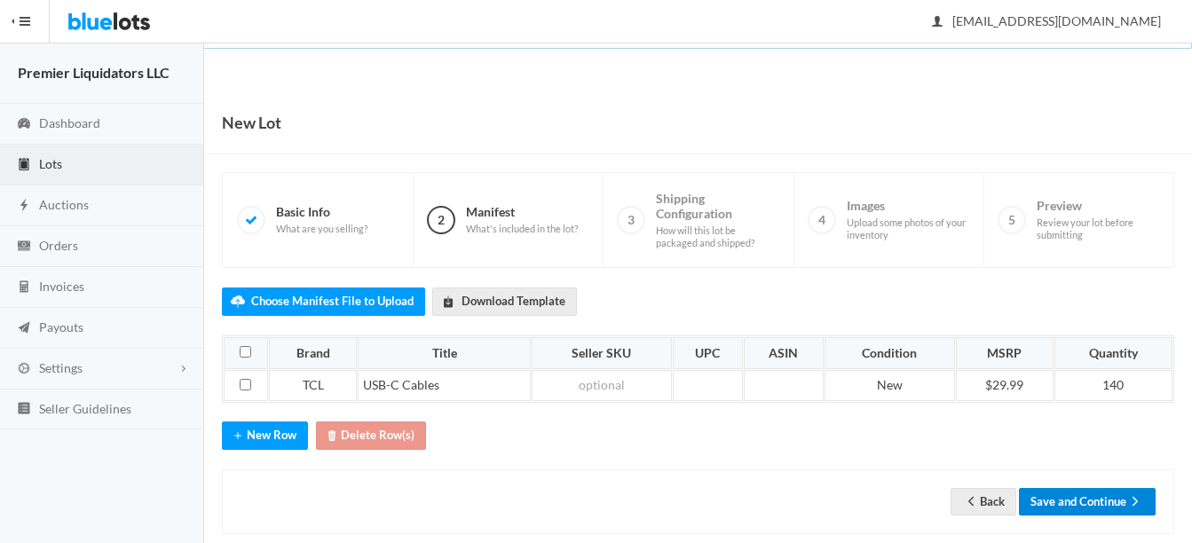
click at [1101, 506] on button "Save and Continue" at bounding box center [1087, 502] width 137 height 28
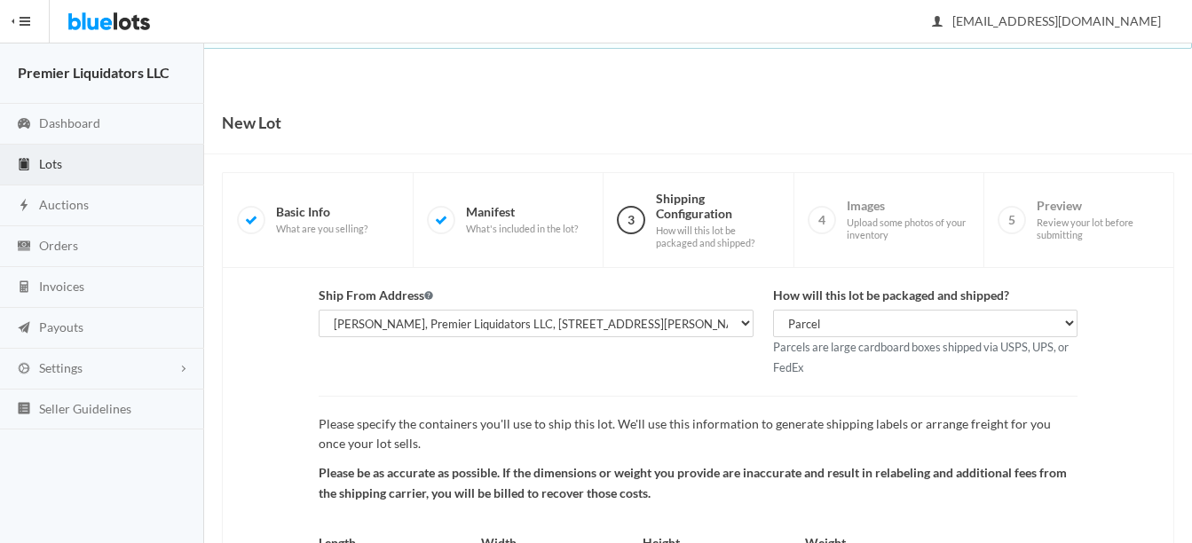
scroll to position [186, 0]
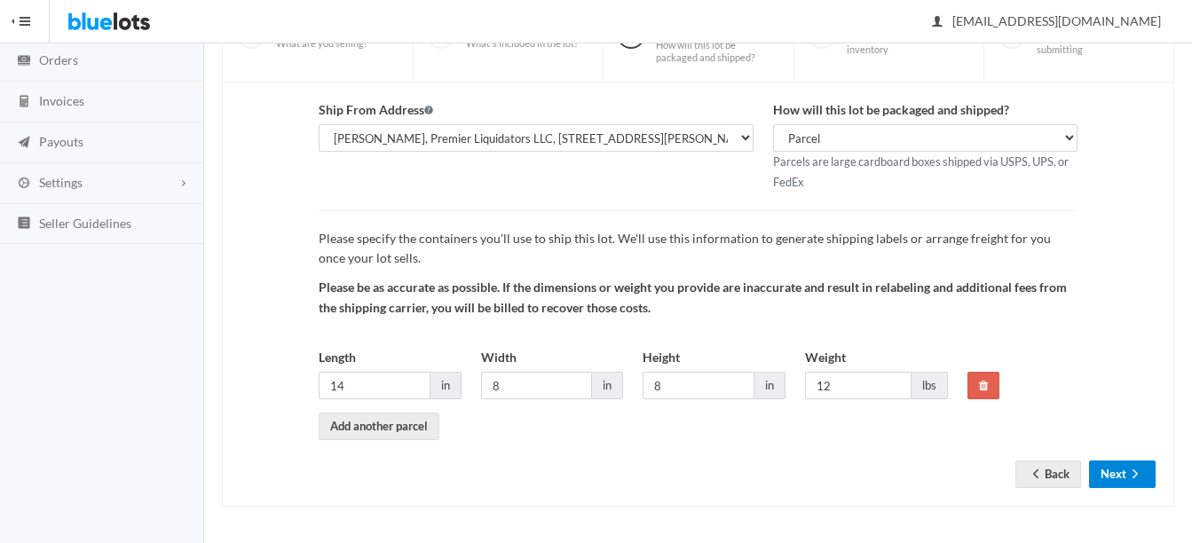
click at [1122, 477] on button "Next" at bounding box center [1122, 475] width 67 height 28
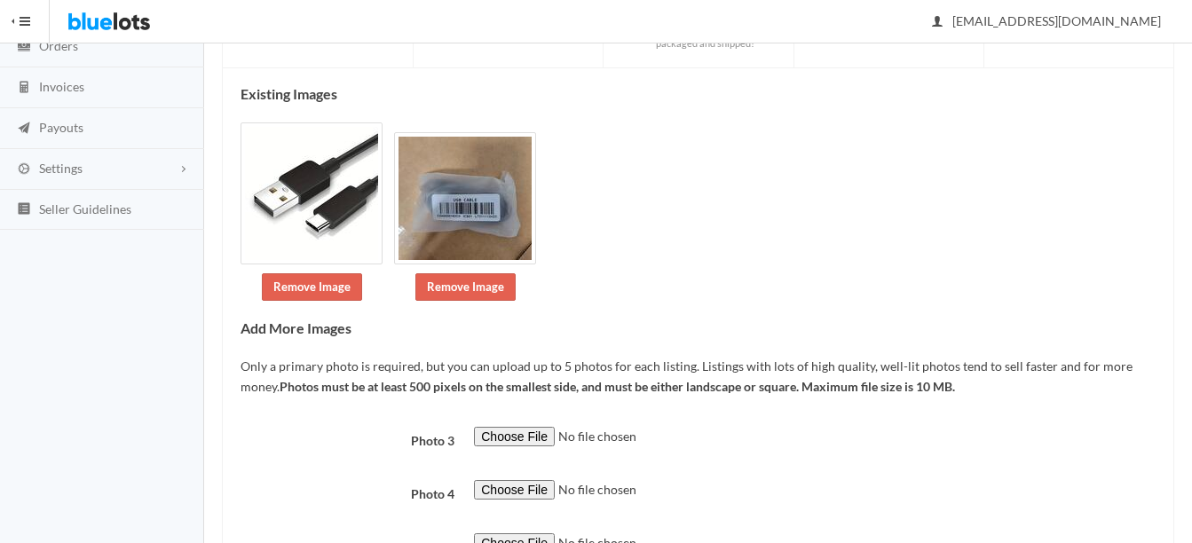
scroll to position [346, 0]
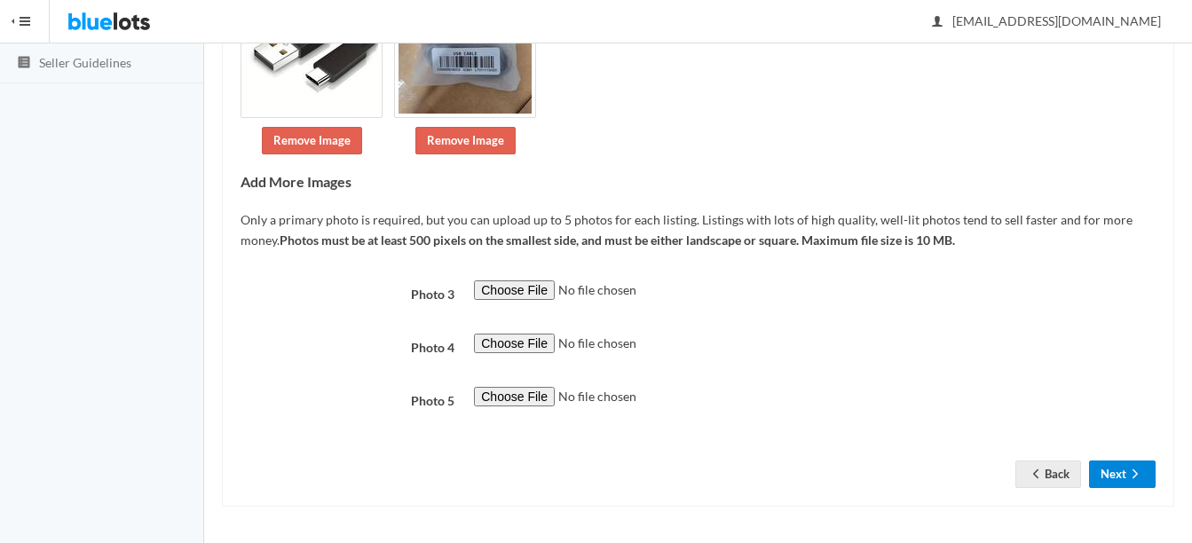
click at [1116, 468] on button "Next" at bounding box center [1122, 475] width 67 height 28
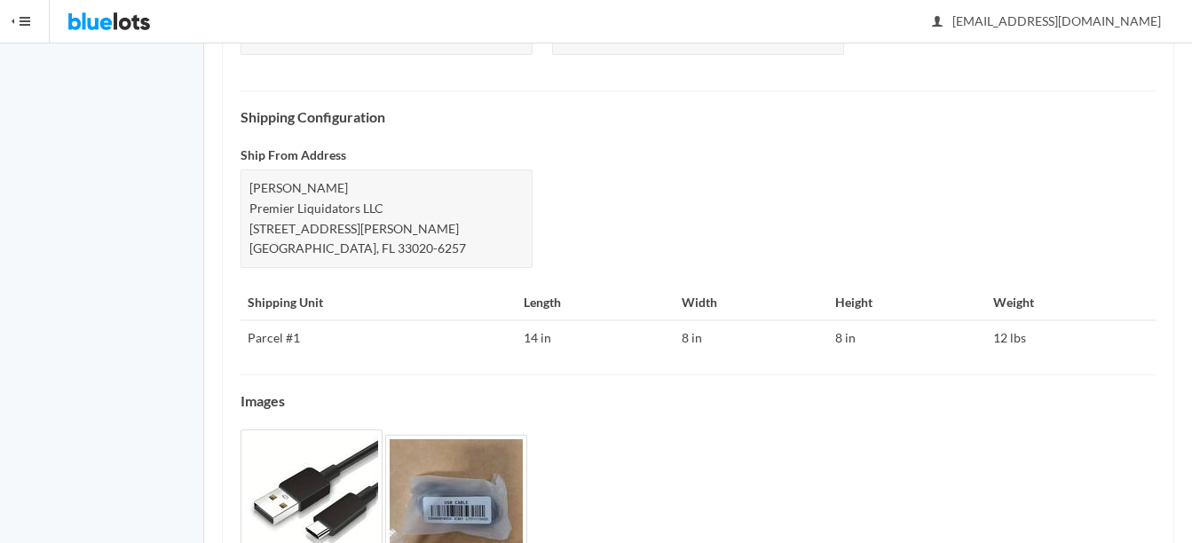
scroll to position [783, 0]
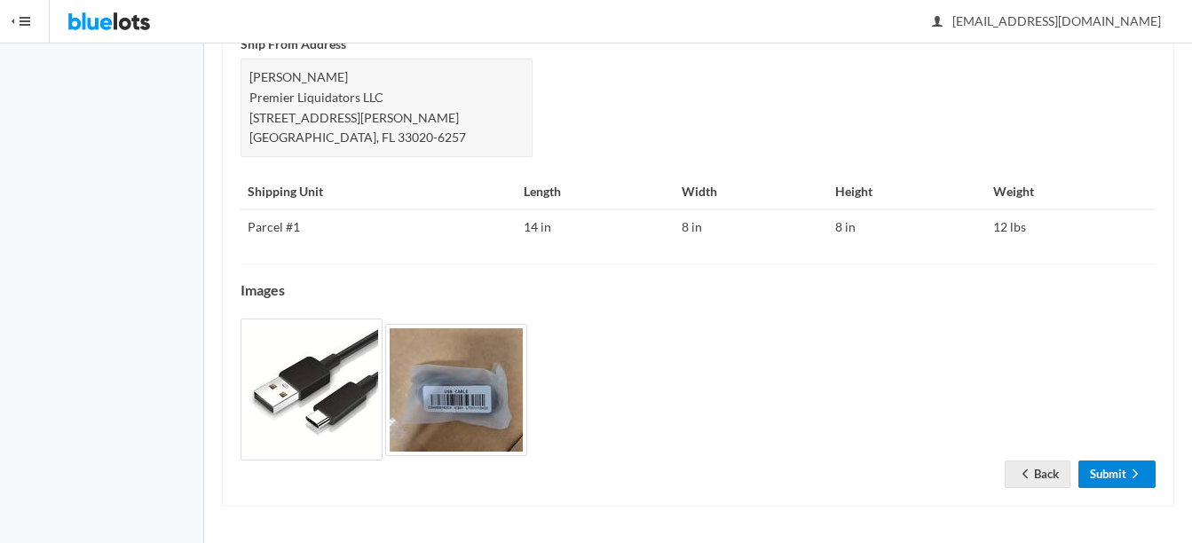
click at [1132, 471] on icon "arrow forward" at bounding box center [1136, 474] width 18 height 14
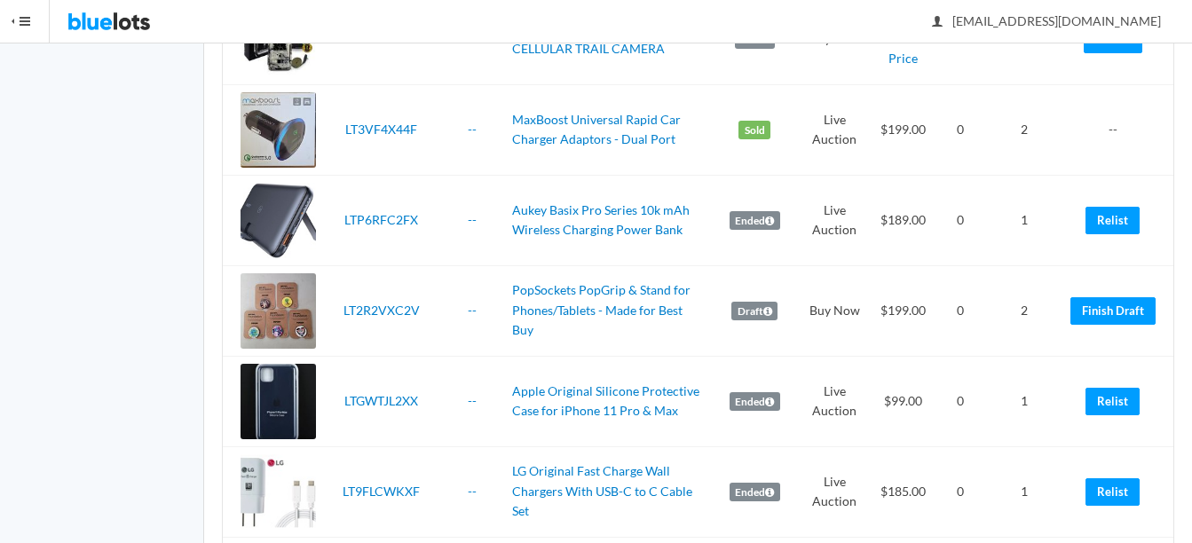
scroll to position [2575, 0]
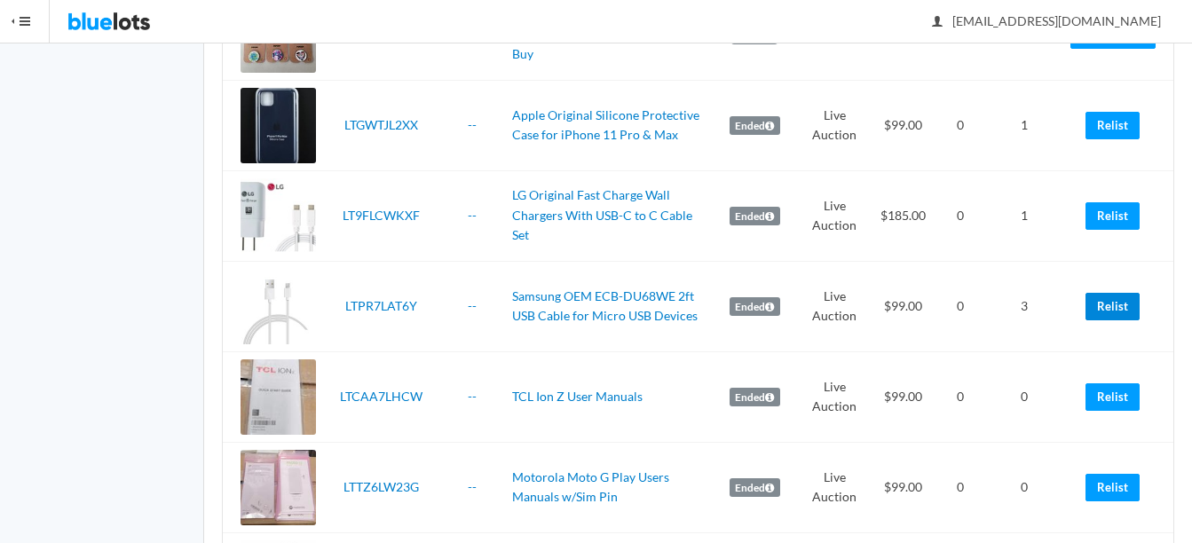
click at [1109, 304] on link "Relist" at bounding box center [1113, 307] width 54 height 28
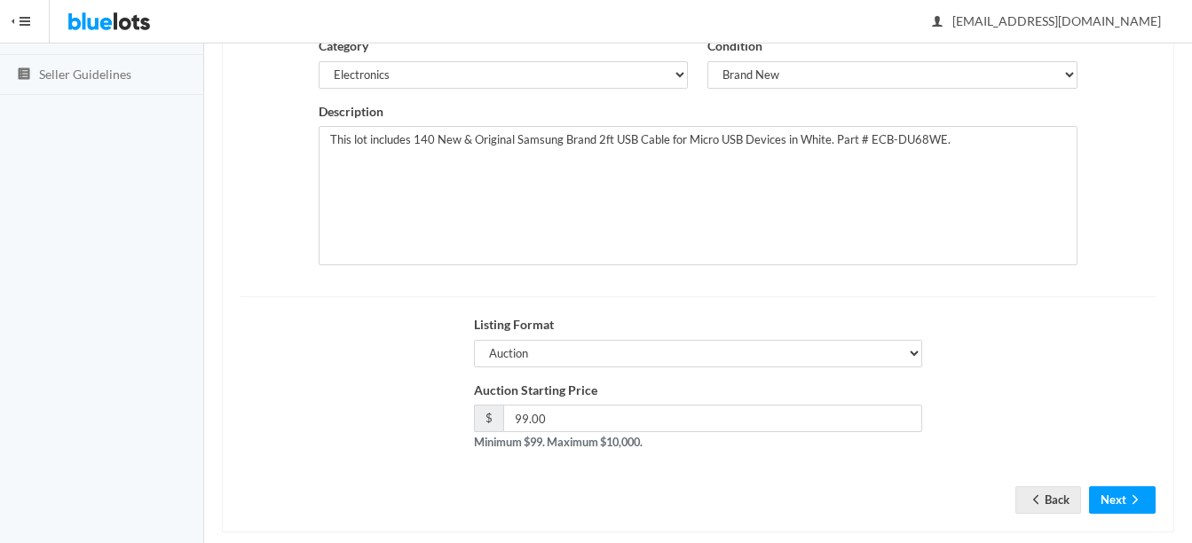
scroll to position [355, 0]
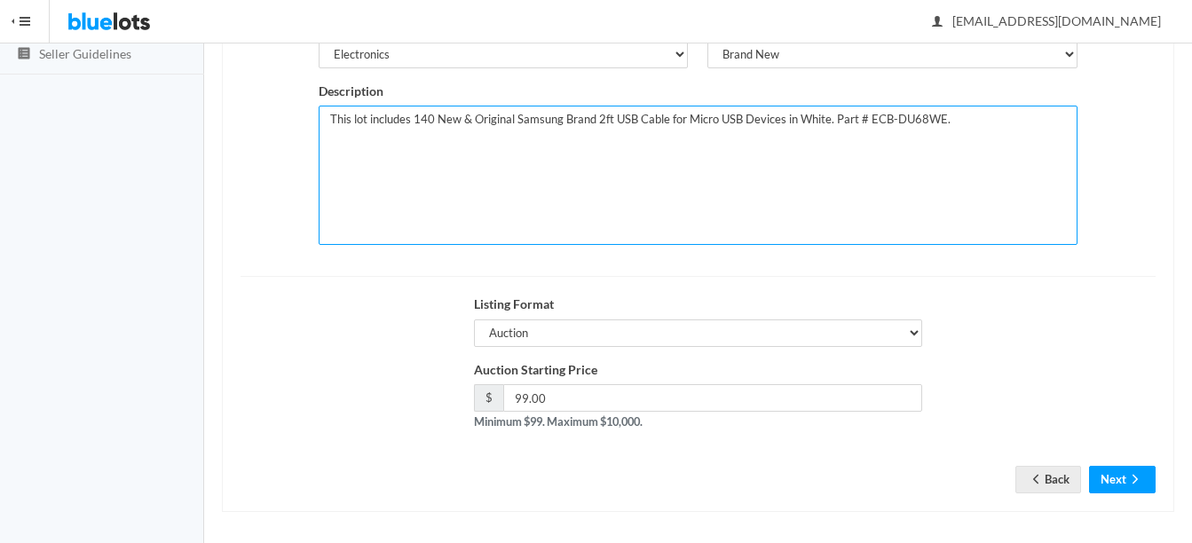
click at [431, 118] on textarea "This lot includes 140 New & Original Samsung Brand 2ft USB Cable for Micro USB …" at bounding box center [698, 175] width 759 height 139
type textarea "This lot includes 125 New & Original Samsung Brand 2ft USB Cable for Micro USB …"
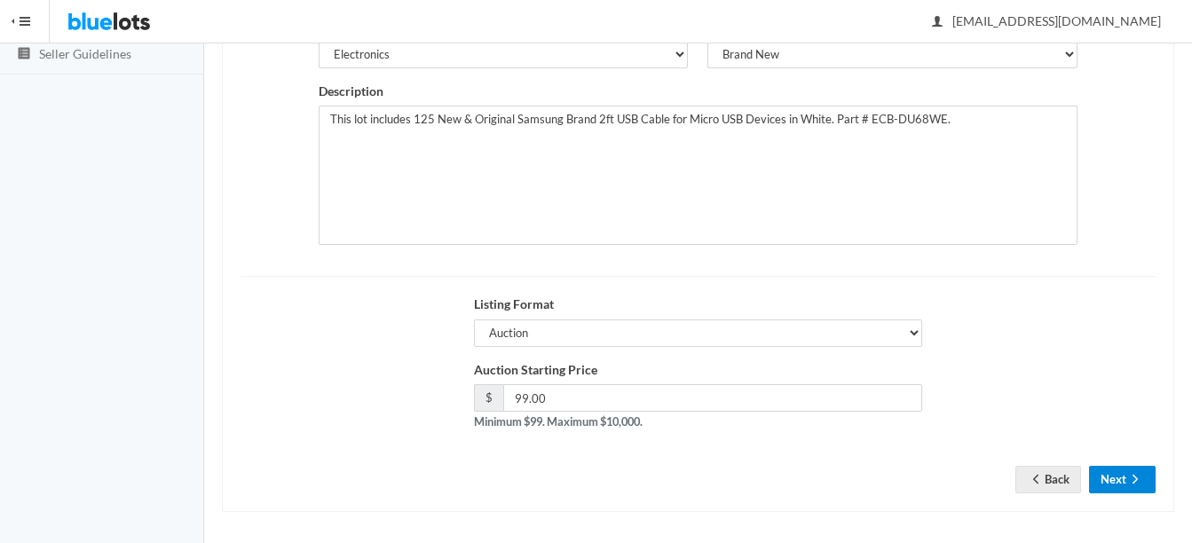
click at [1131, 471] on button "Next" at bounding box center [1122, 480] width 67 height 28
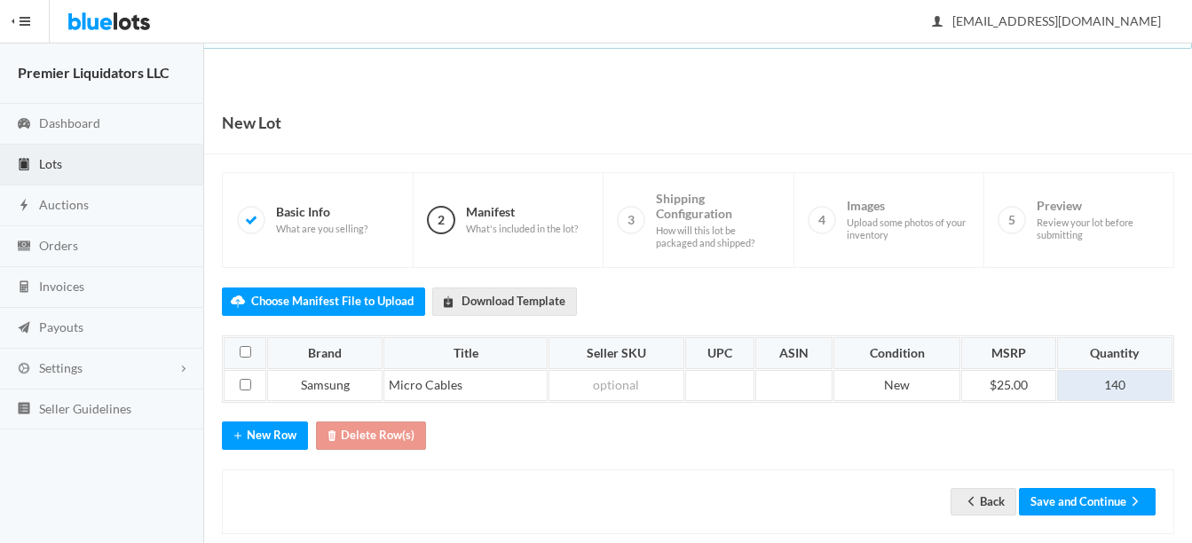
click at [1140, 384] on td "140" at bounding box center [1114, 386] width 115 height 32
click at [1066, 497] on button "Save and Continue" at bounding box center [1087, 502] width 137 height 28
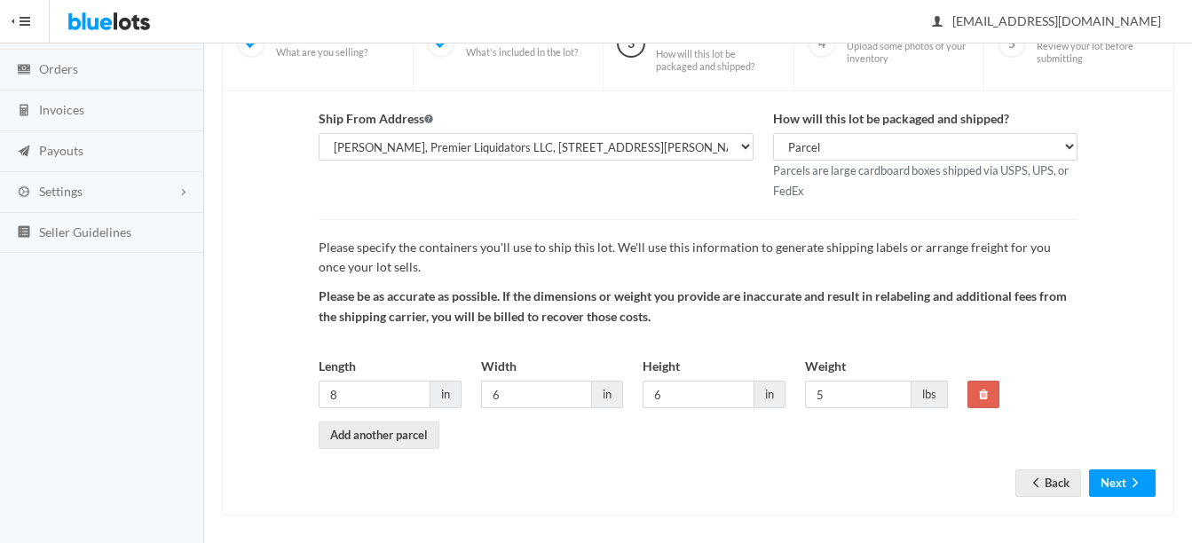
scroll to position [186, 0]
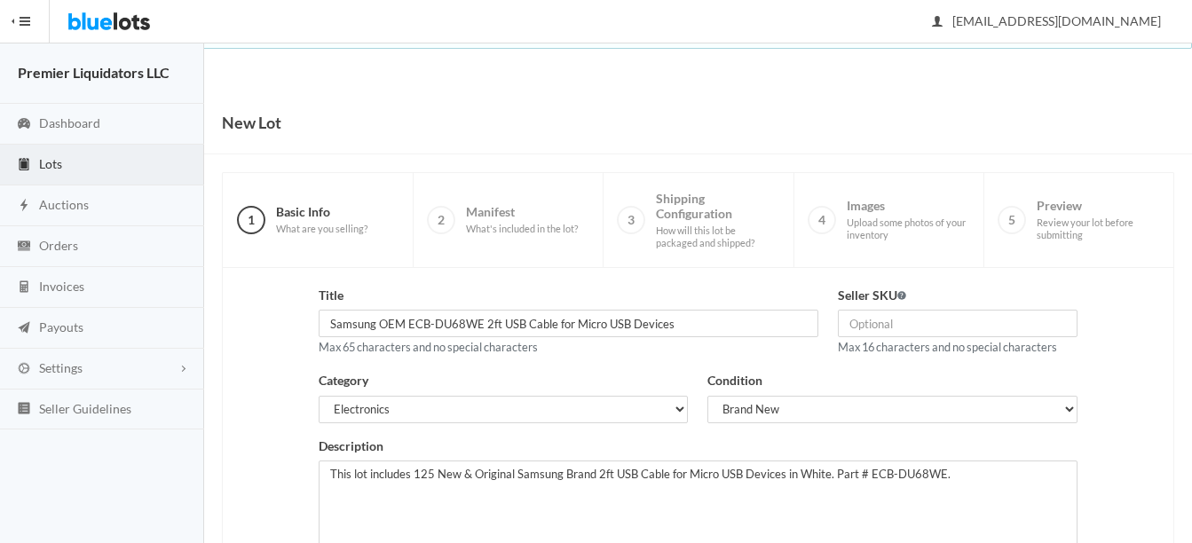
scroll to position [355, 0]
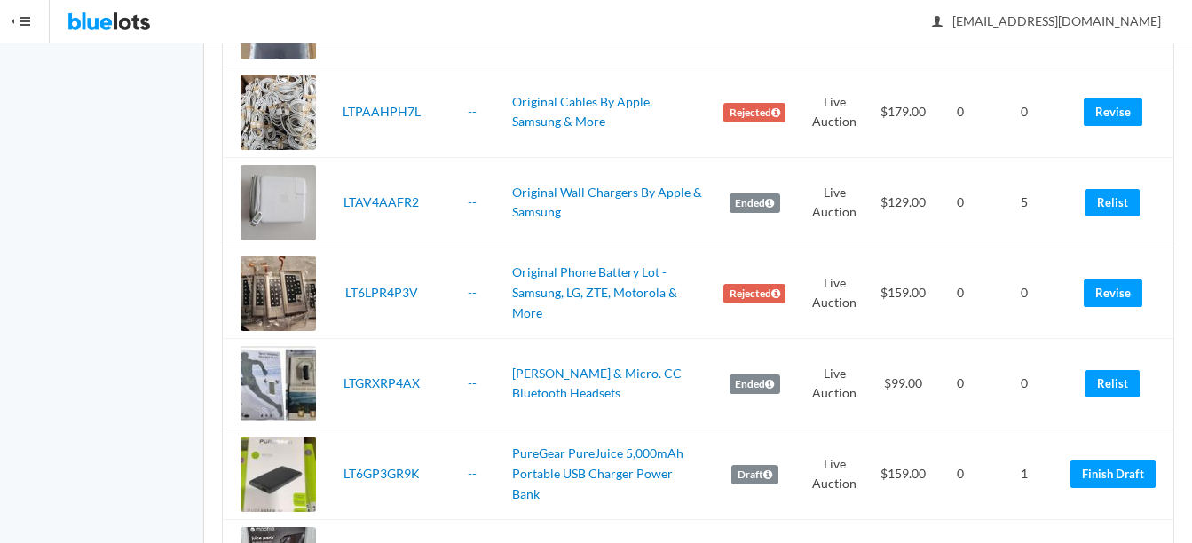
scroll to position [3463, 0]
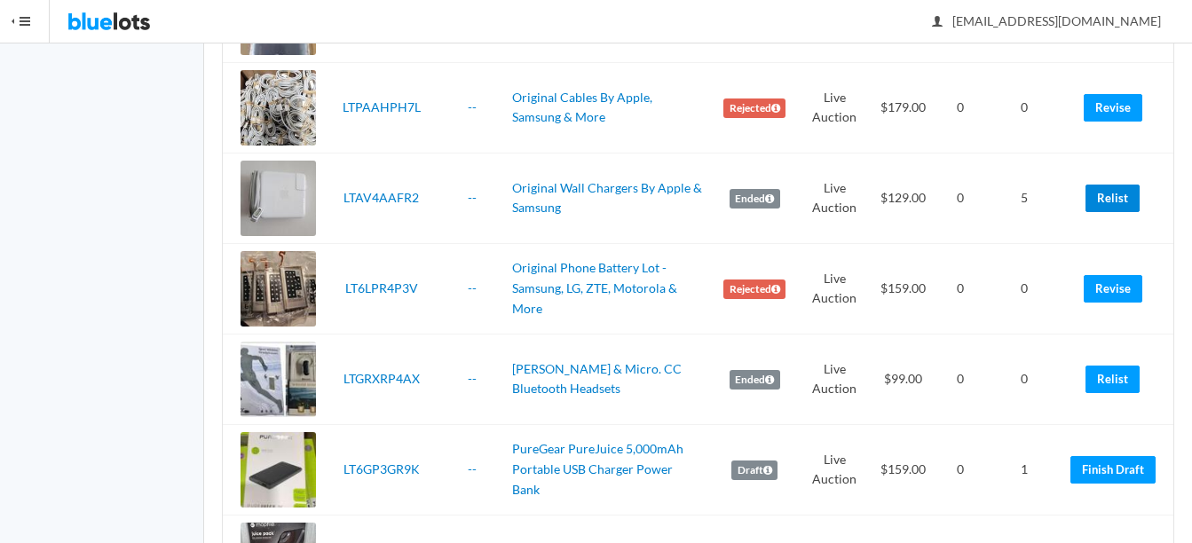
drag, startPoint x: 1119, startPoint y: 200, endPoint x: 678, endPoint y: 49, distance: 465.5
click at [1119, 200] on link "Relist" at bounding box center [1113, 199] width 54 height 28
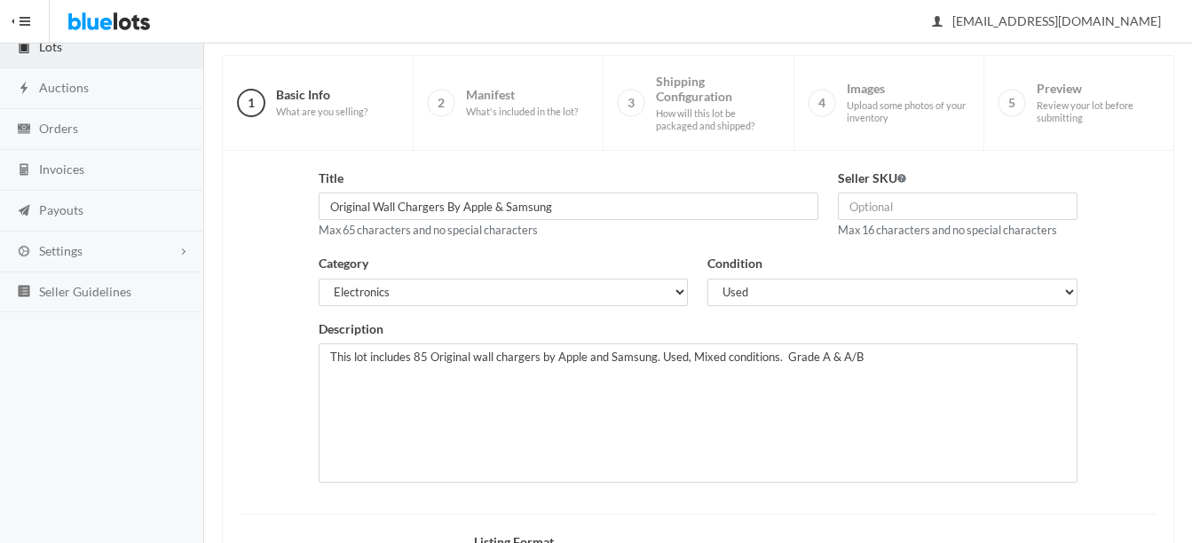
scroll to position [178, 0]
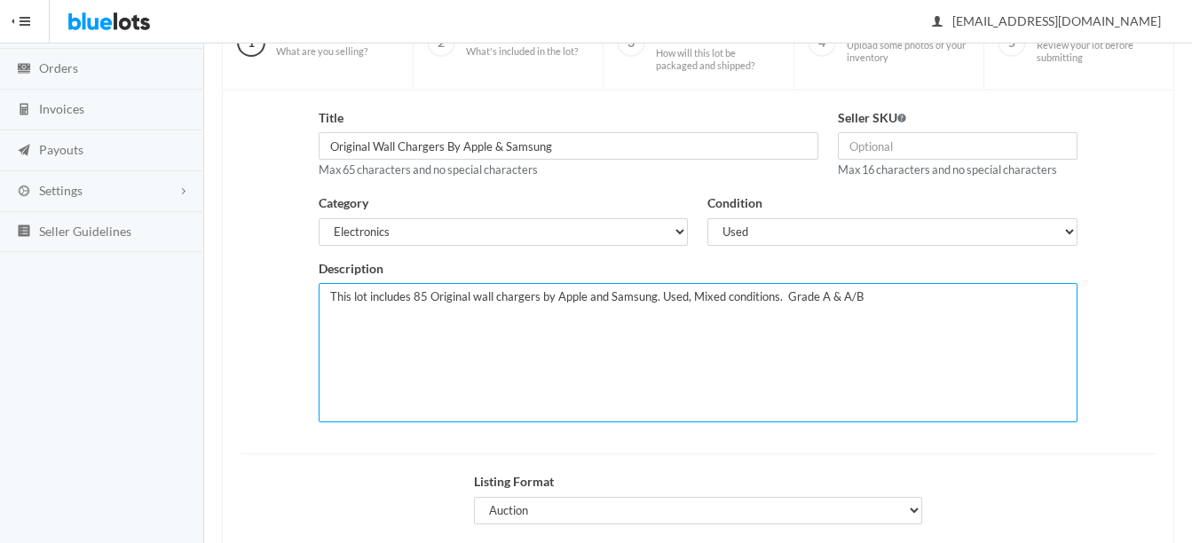
click at [424, 297] on textarea "This lot includes 85 Original wall chargers by Apple and Samsung. Used, Mixed c…" at bounding box center [698, 352] width 759 height 139
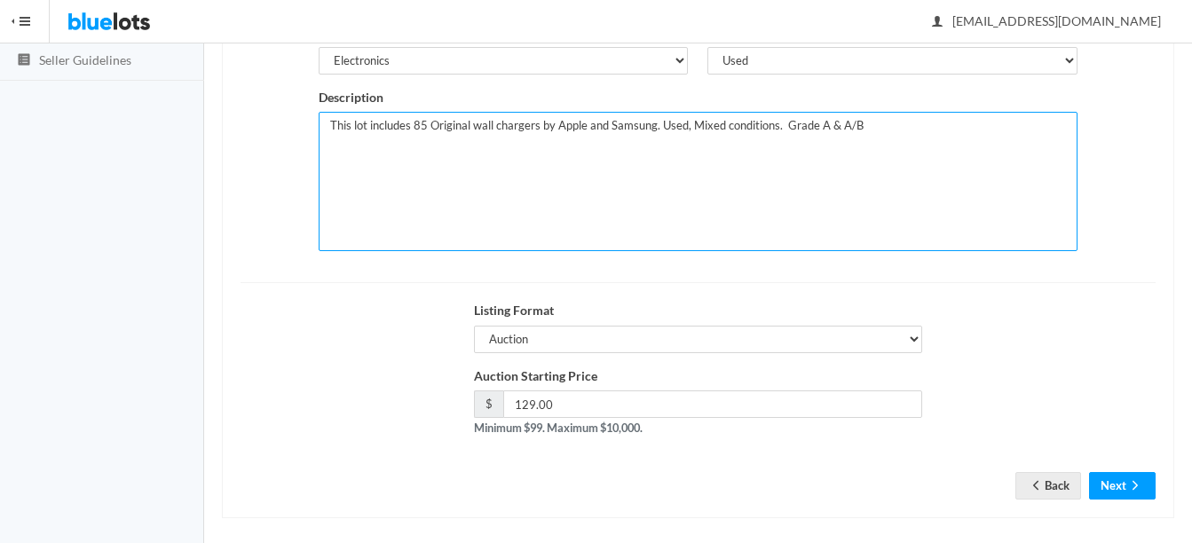
scroll to position [360, 0]
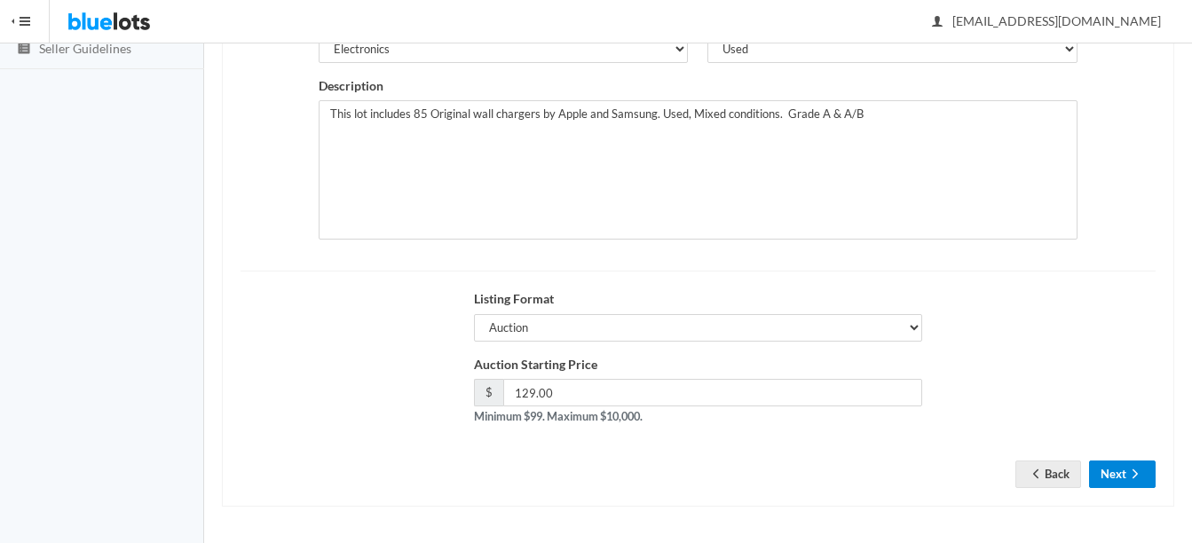
click at [1125, 463] on button "Next" at bounding box center [1122, 475] width 67 height 28
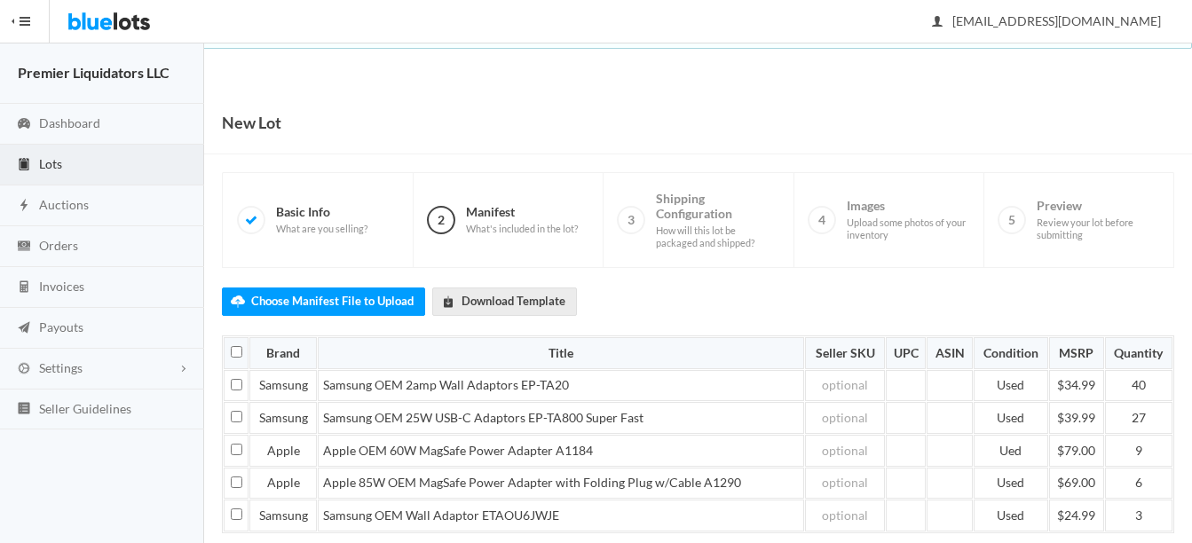
click at [56, 161] on span "Lots" at bounding box center [50, 163] width 23 height 15
